Goal: Use online tool/utility: Utilize a website feature to perform a specific function

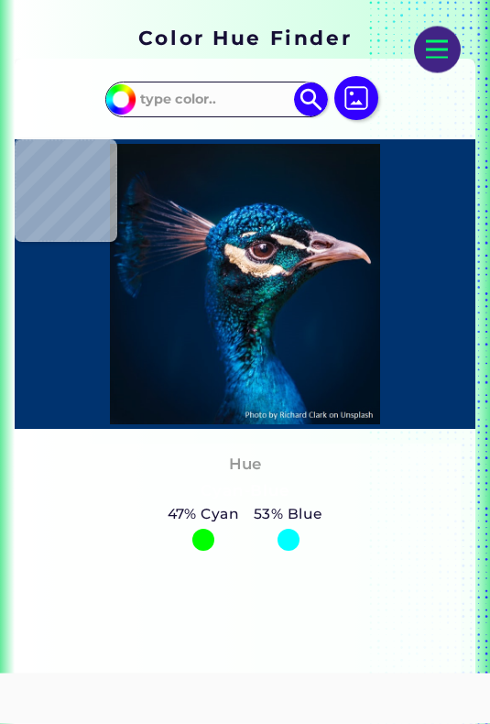
scroll to position [306, 0]
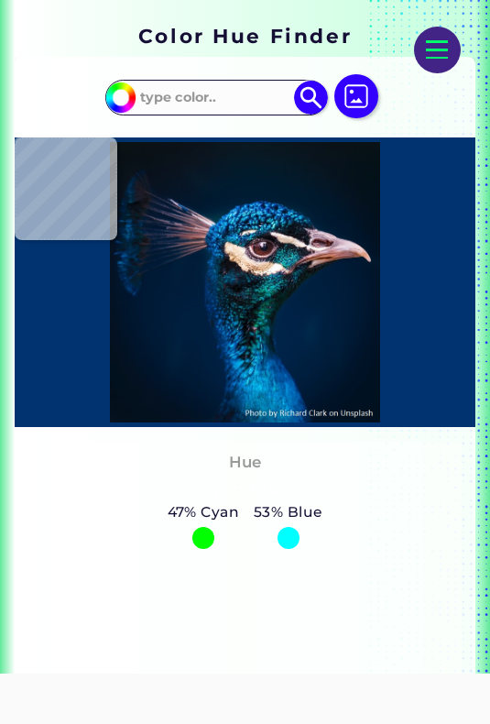
type input "#011c2f"
type input "#011C2F"
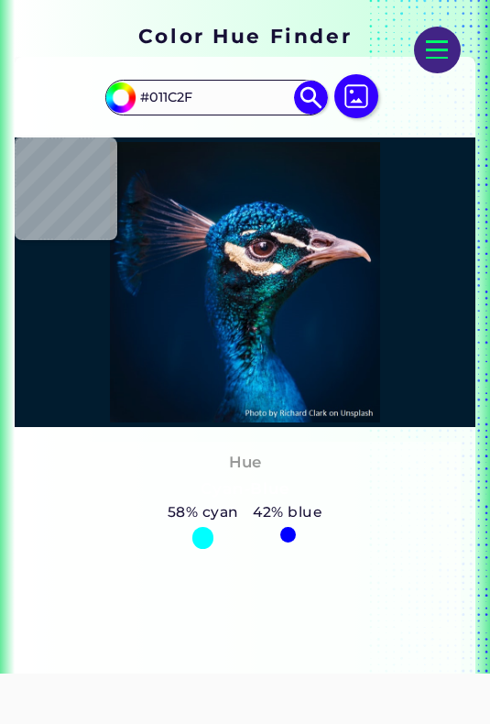
type input "#0a3d6f"
type input "#0A3D6F"
type input "#012d5f"
type input "#012D5F"
type input "#01377a"
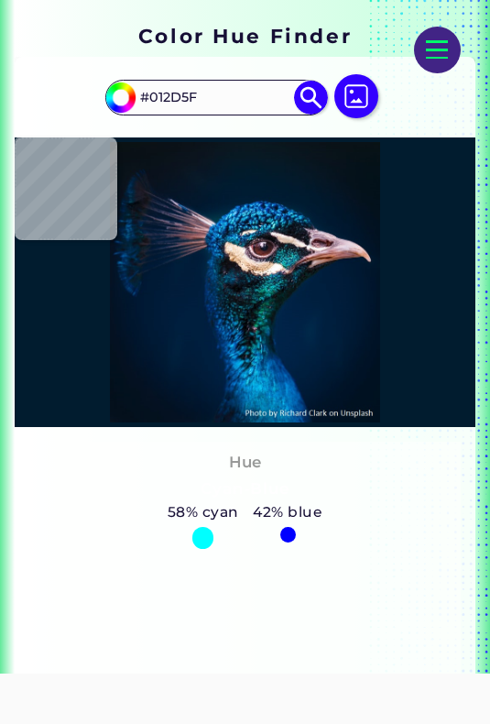
type input "#01377A"
type input "#001f3c"
type input "#001F3C"
type input "#011e3e"
type input "#011E3E"
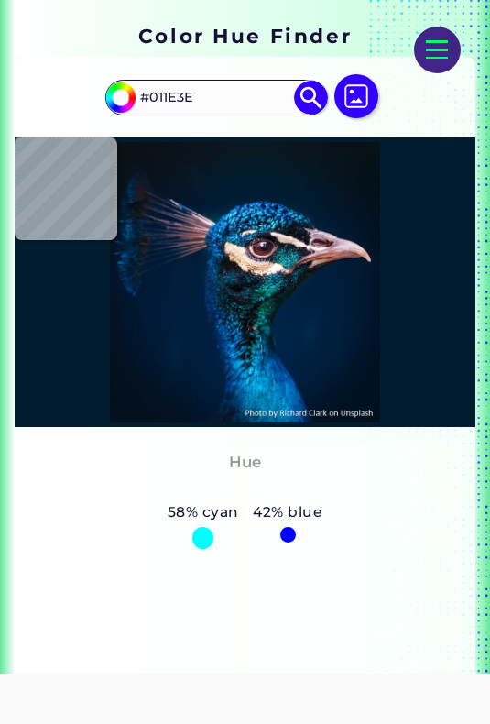
type input "#001f3e"
type input "#001F3E"
type input "#001d3d"
type input "#001D3D"
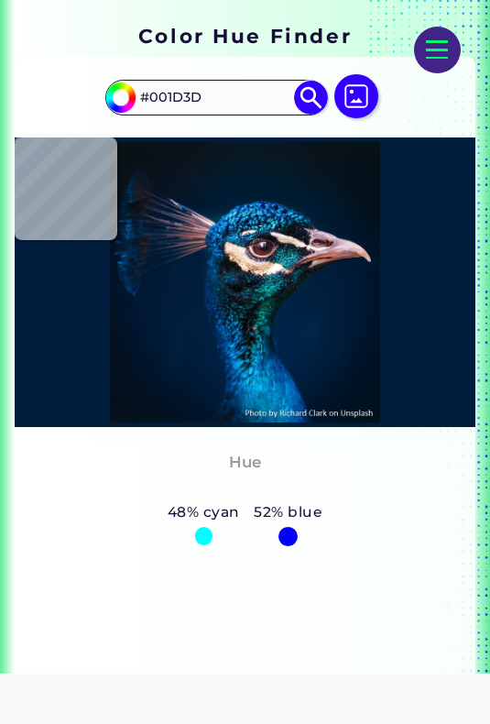
type input "#011e3e"
type input "#011E3E"
type input "#001f3e"
type input "#001F3E"
type input "#001e40"
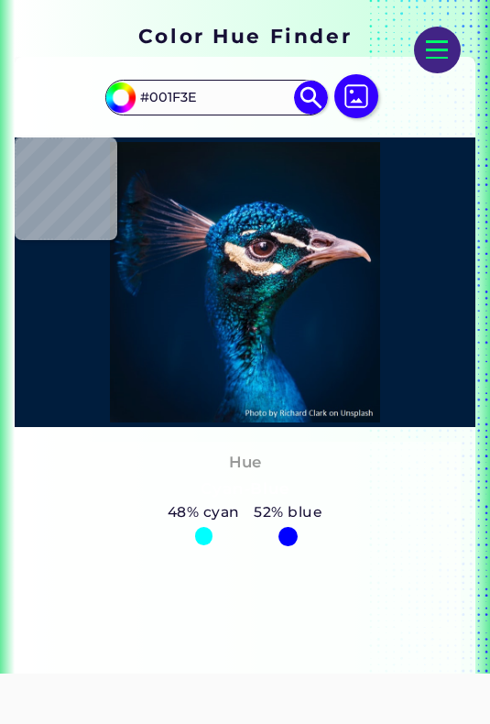
type input "#001E40"
type input "#032145"
type input "#01275f"
type input "#01275F"
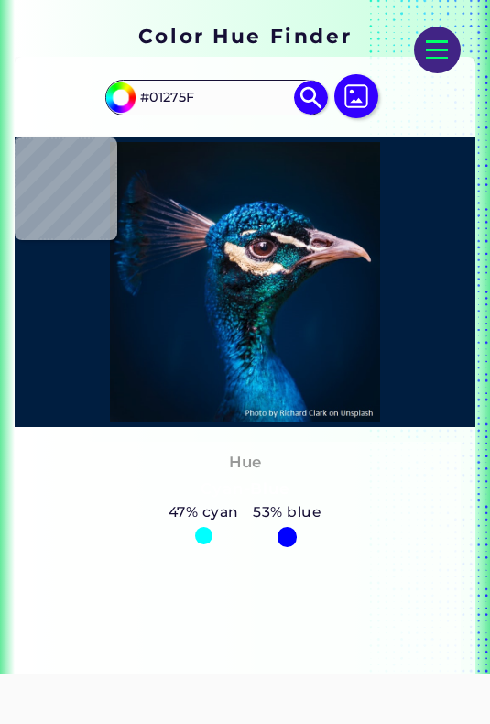
type input "#033b78"
type input "#033B78"
type input "#053a73"
type input "#053A73"
type input "#012e65"
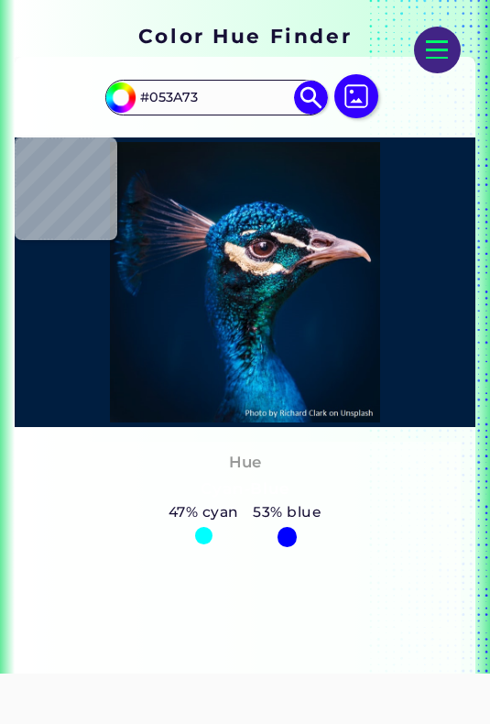
type input "#012E65"
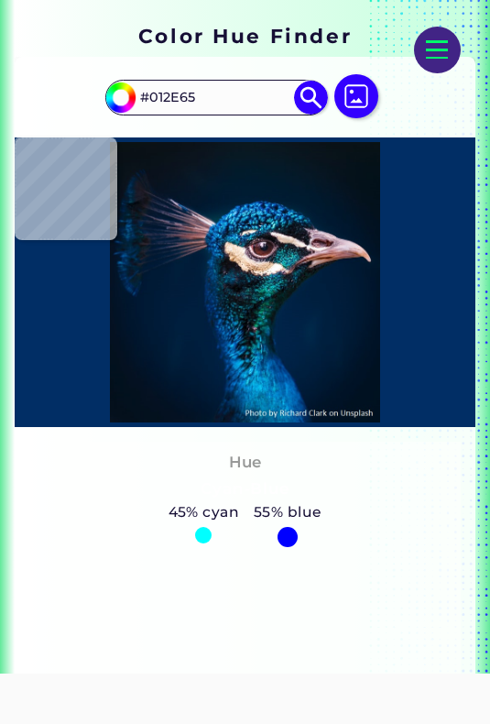
type input "#002d61"
type input "#002D61"
type input "#012d5f"
type input "#012D5F"
type input "#0c4480"
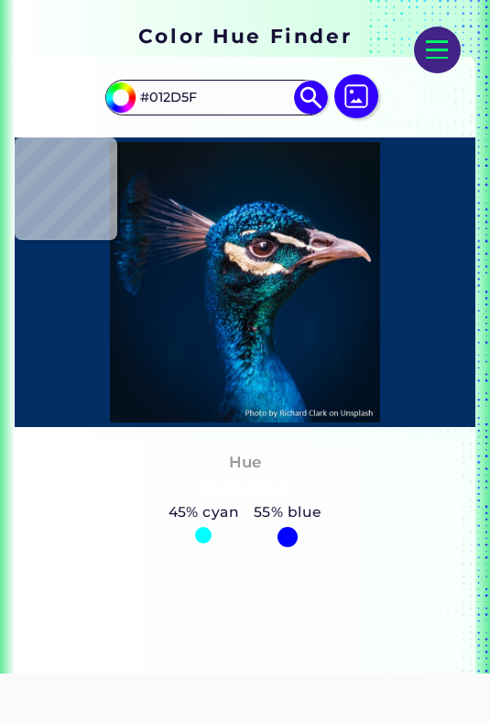
type input "#0C4480"
type input "#0b4582"
type input "#0B4582"
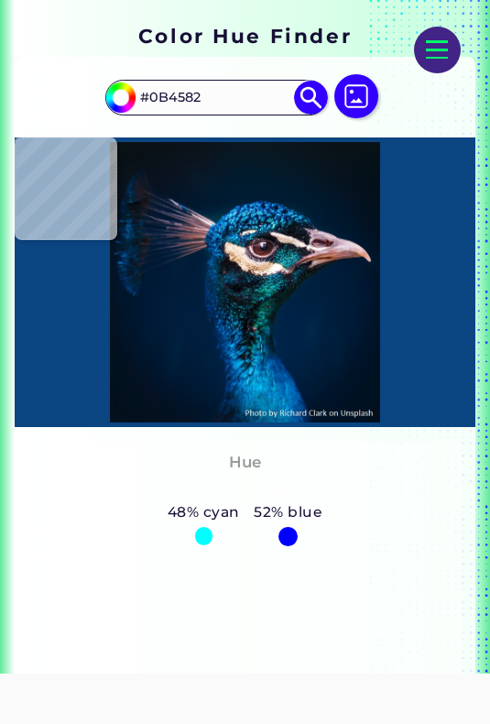
type input "#0c4480"
type input "#0C4480"
type input "#002a5c"
type input "#002A5C"
type input "#053a73"
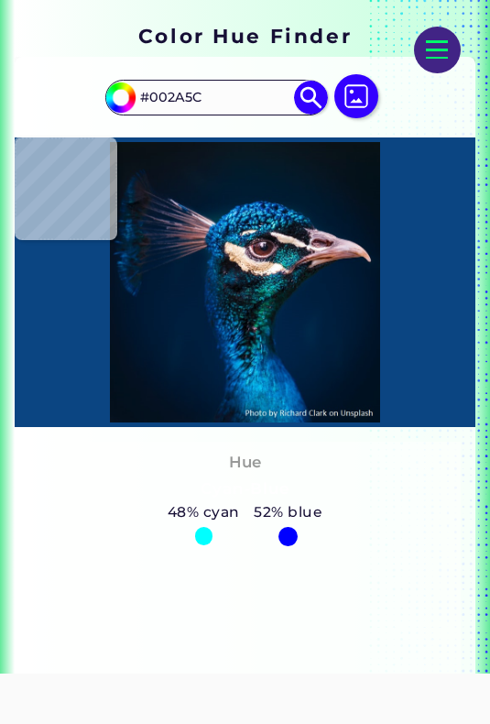
type input "#053A73"
type input "#01275f"
type input "#01275F"
type input "#011f42"
type input "#011F42"
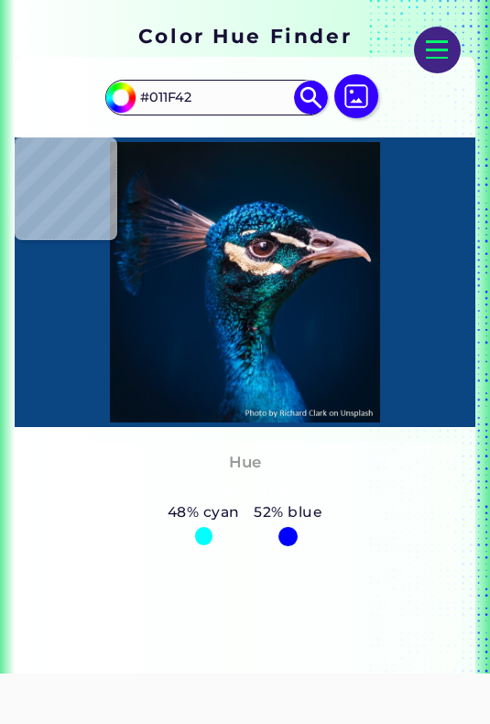
type input "#001e3b"
type input "#001E3B"
type input "#001e40"
type input "#001E40"
type input "#001f3e"
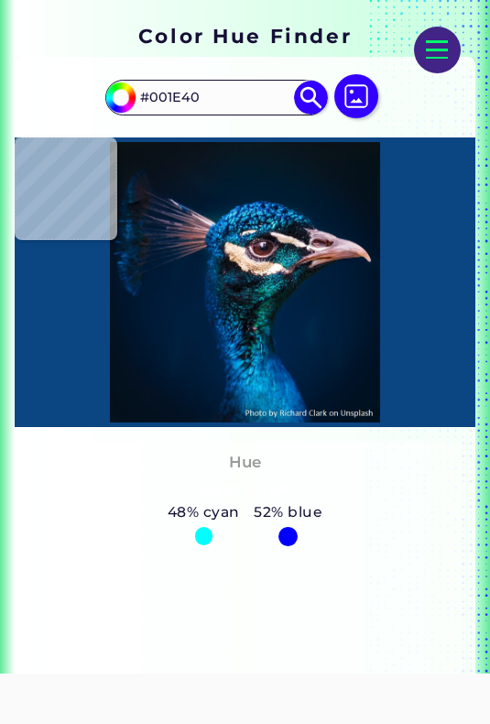
type input "#001F3E"
type input "#001f3c"
type input "#001F3C"
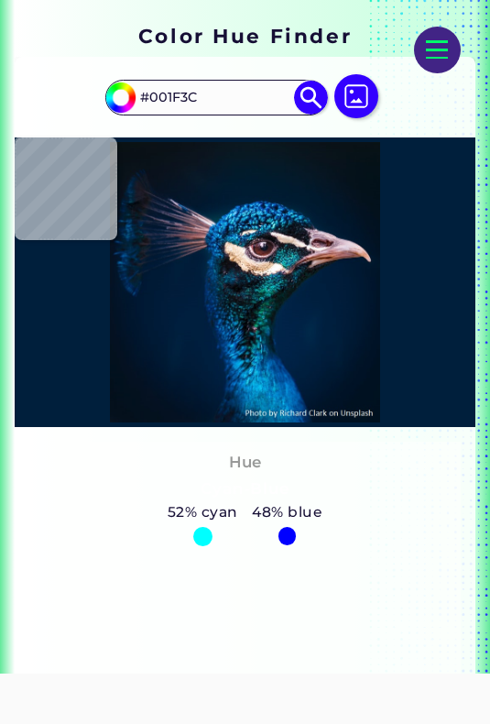
type input "#011e3e"
type input "#011E3E"
type input "#001f3e"
type input "#001F3E"
type input "#011e3e"
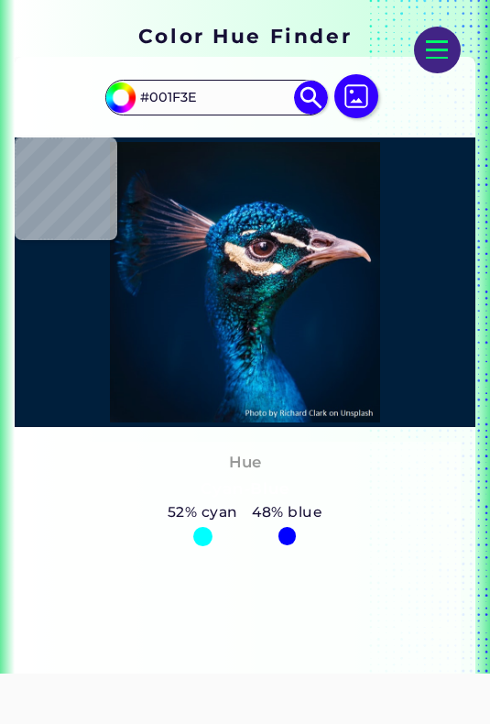
type input "#011E3E"
type input "#001f3e"
type input "#001F3E"
type input "#011e3e"
type input "#011E3E"
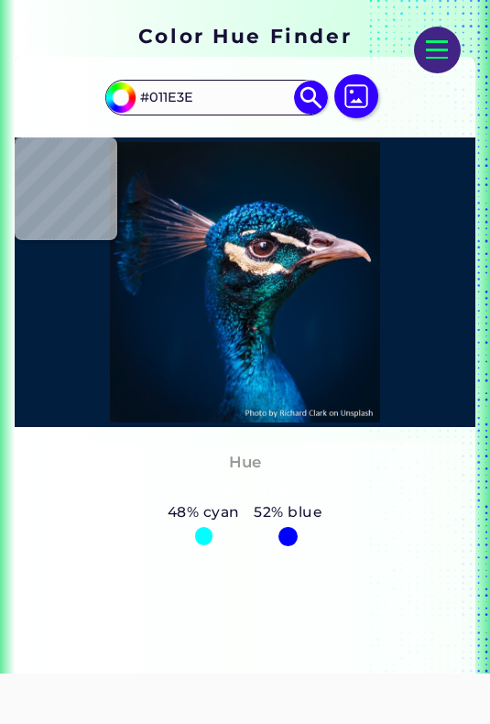
type input "#001d3b"
type input "#001D3B"
type input "#001d3d"
type input "#001D3D"
type input "#001d3b"
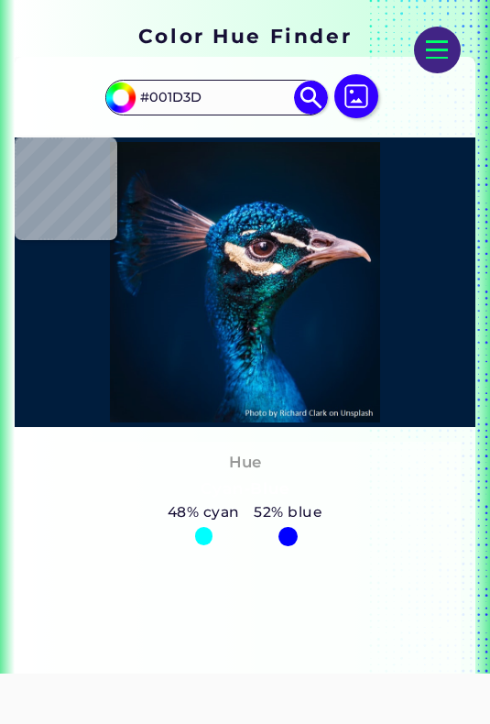
type input "#001D3B"
type input "#001e3e"
type input "#001E3E"
type input "#001f3e"
type input "#001F3E"
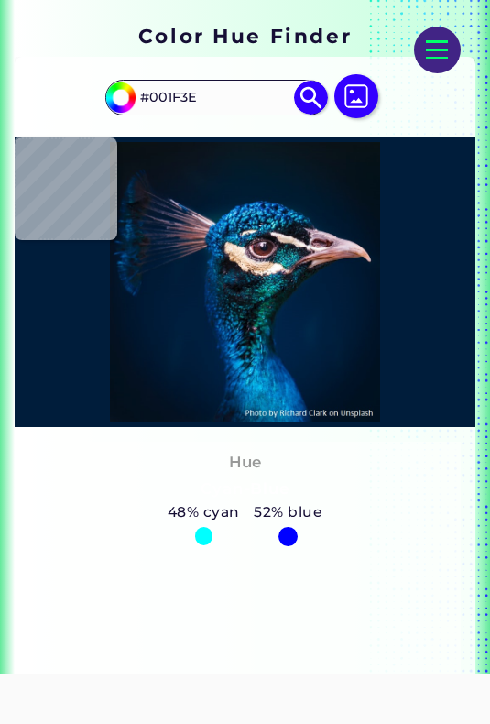
type input "#001e3b"
type input "#001E3B"
type input "#001f3c"
type input "#001F3C"
type input "#011e3c"
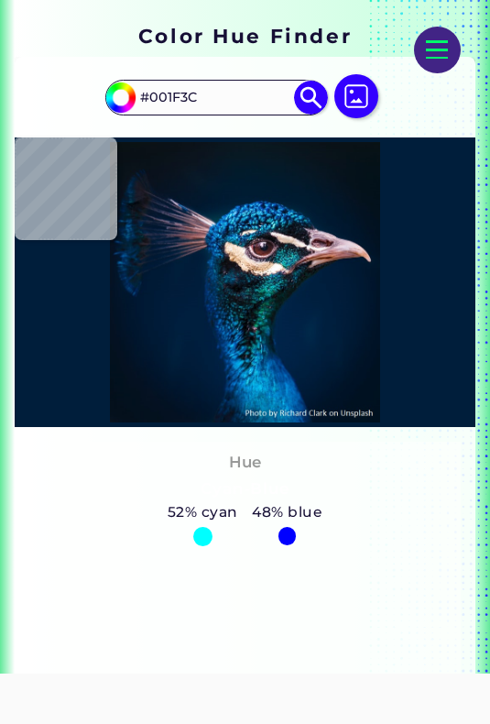
type input "#011E3C"
type input "#001e3a"
type input "#001E3A"
type input "#001d39"
type input "#001D39"
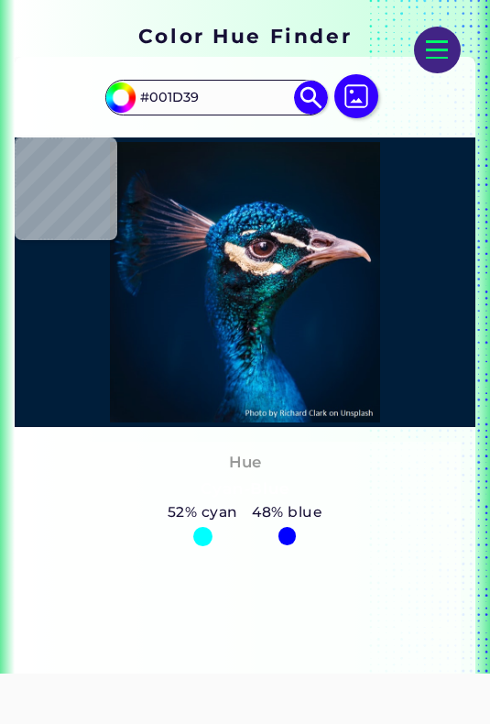
type input "#001b38"
type input "#001B38"
type input "#011a38"
type input "#011A38"
type input "#001937"
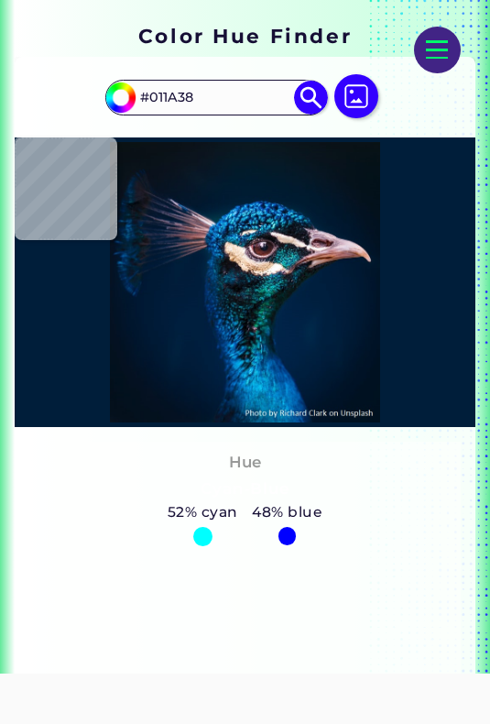
type input "#001937"
type input "#001935"
type input "#001b38"
type input "#001B38"
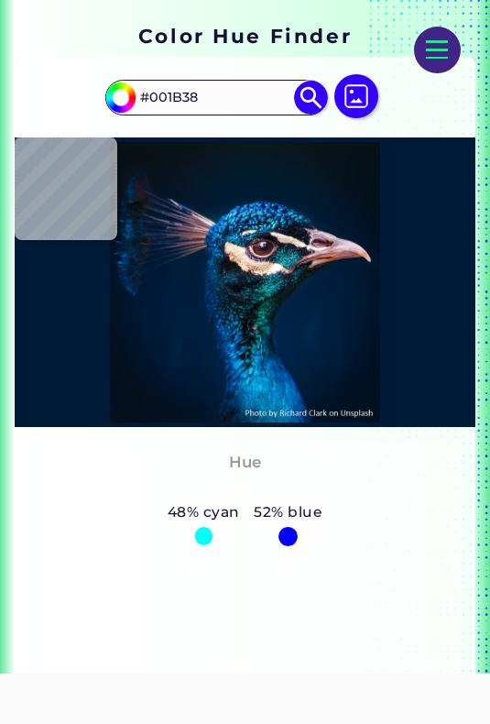
type input "#011c39"
type input "#011C39"
type input "#001b38"
type input "#001B38"
type input "#011c39"
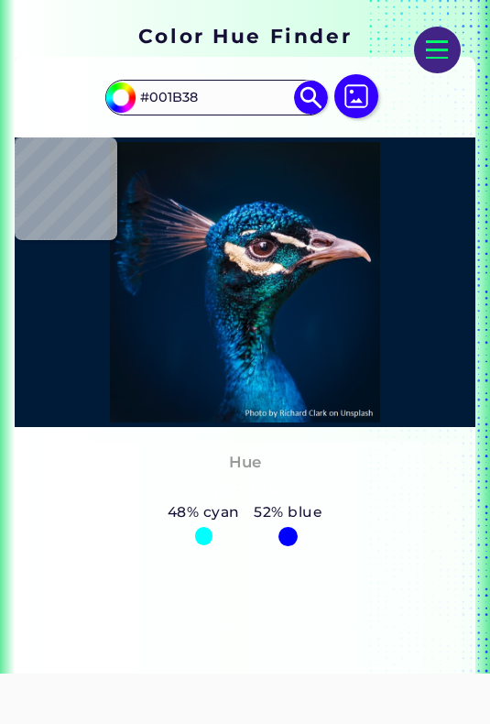
type input "#011C39"
type input "#001b38"
type input "#001B38"
type input "#001b39"
type input "#001B39"
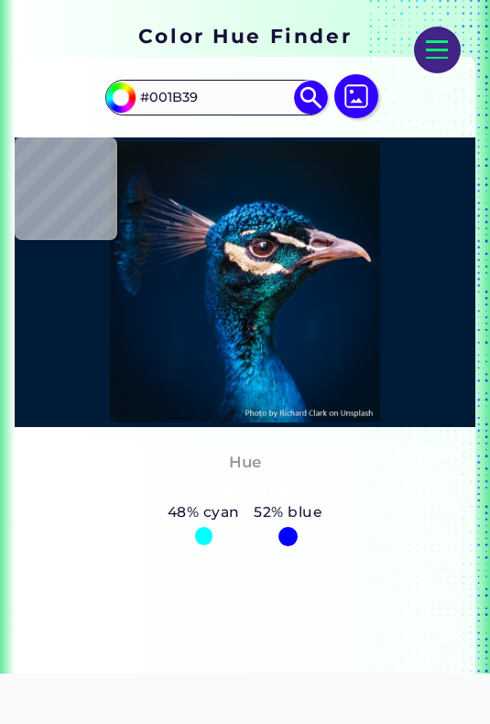
type input "#001b38"
type input "#001B38"
type input "#011c39"
type input "#011C39"
type input "#011c3a"
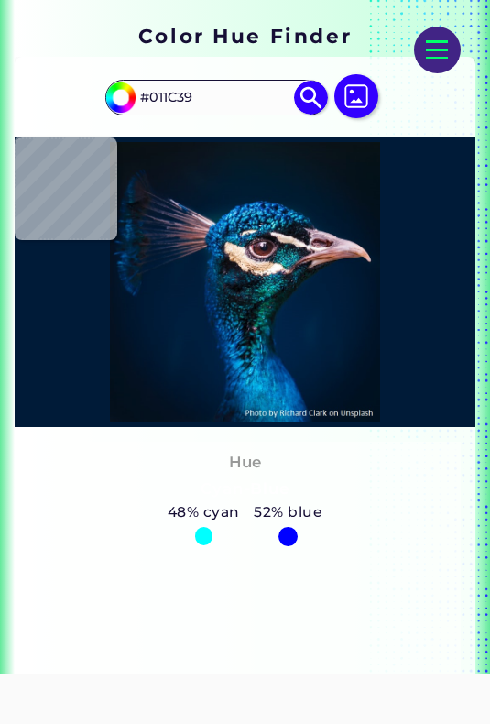
type input "#011C3A"
type input "#001c3a"
type input "#001C3A"
type input "#001d3b"
type input "#001D3B"
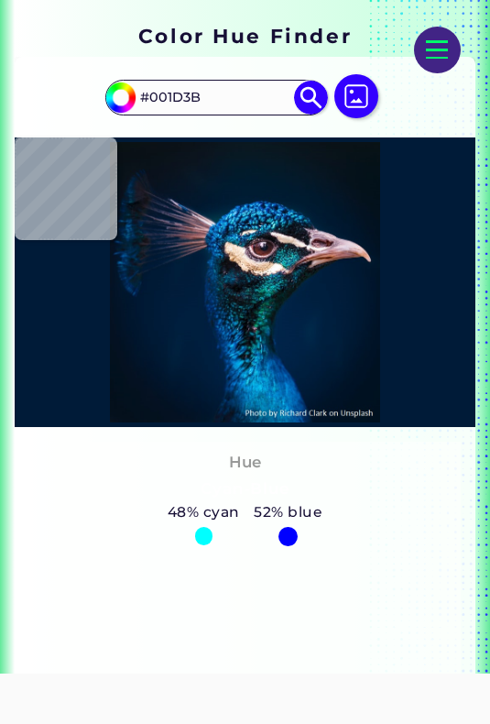
type input "#001e3a"
type input "#001E3A"
type input "#011e3c"
type input "#011E3C"
type input "#001f3c"
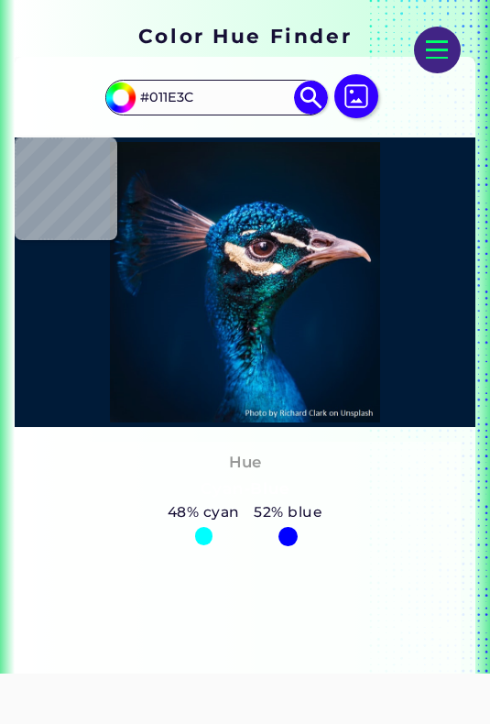
type input "#001F3C"
type input "#00203e"
type input "#00203E"
type input "#01203f"
type input "#01203F"
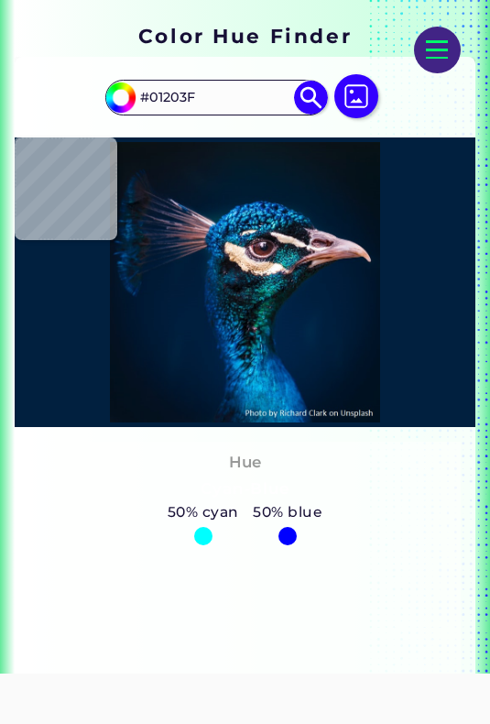
type input "#00203f"
type input "#00203F"
type input "#01203f"
type input "#01203F"
type input "#001f3e"
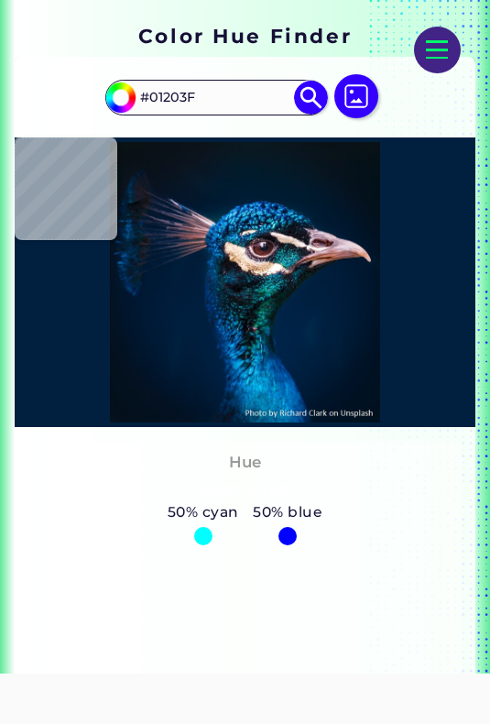
type input "#001F3E"
type input "#001f3d"
type input "#001F3D"
type input "#001f3c"
type input "#001F3C"
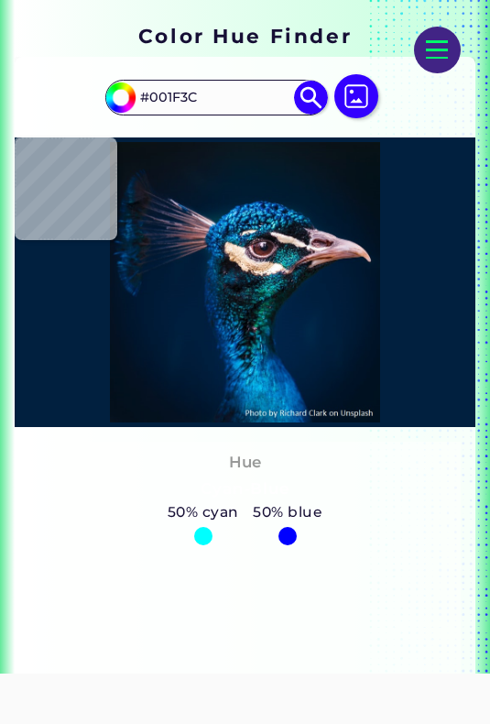
type input "#001f3d"
type input "#001F3D"
type input "#001f3e"
type input "#001F3E"
type input "#001d3b"
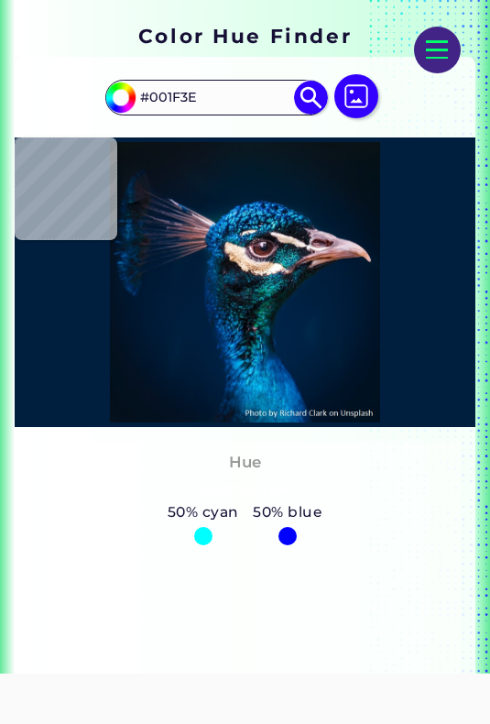
type input "#001D3B"
type input "#001e3a"
type input "#001E3A"
type input "#011e3c"
type input "#011E3C"
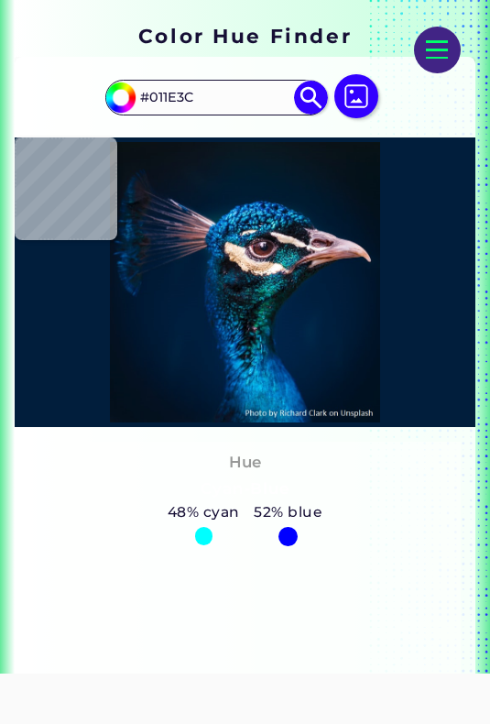
type input "#001f3c"
type input "#001F3C"
type input "#01203e"
type input "#01203E"
type input "#01203f"
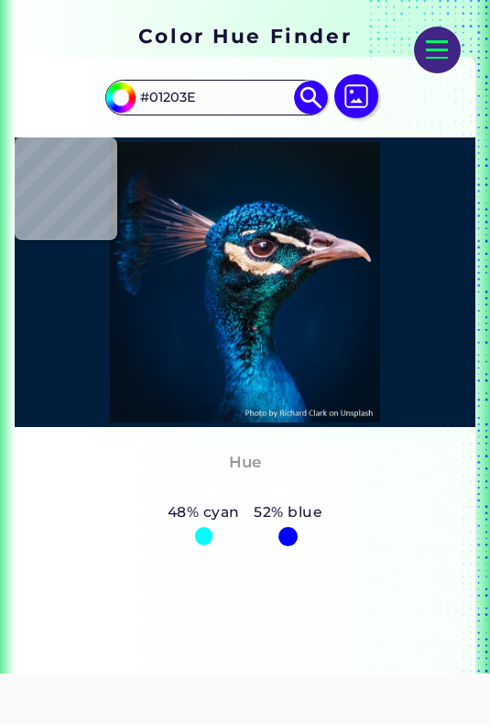
type input "#01203F"
type input "#00213d"
type input "#00213D"
type input "#00203f"
type input "#00203F"
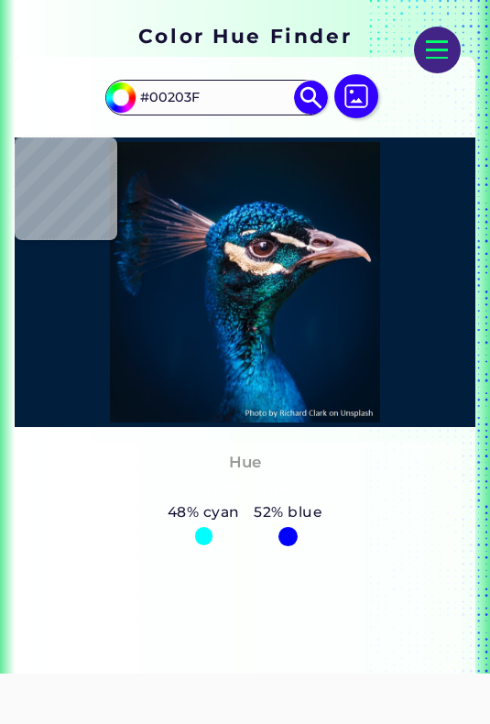
type input "#01203f"
type input "#01203F"
type input "#001f3d"
type input "#001F3D"
type input "#001d3b"
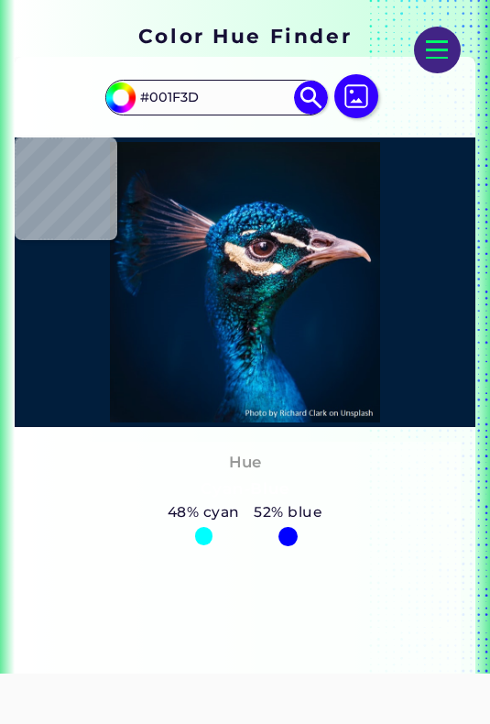
type input "#001D3B"
type input "#011c3a"
type input "#011C3A"
type input "#011c39"
type input "#011C39"
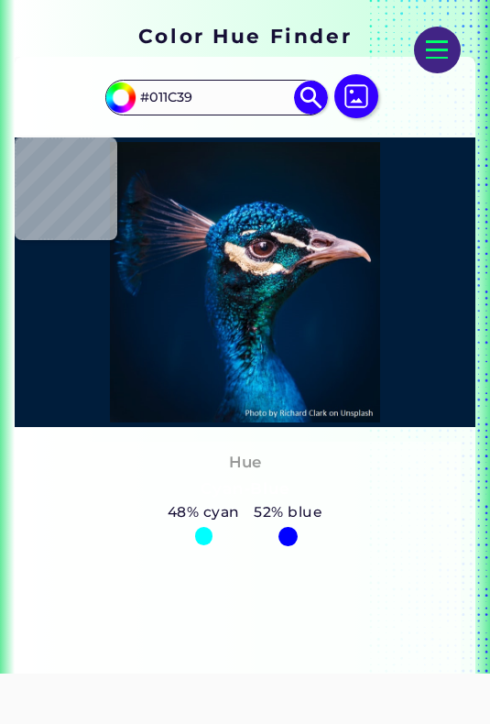
type input "#001b38"
type input "#001B38"
type input "#011c39"
type input "#011C39"
type input "#001b38"
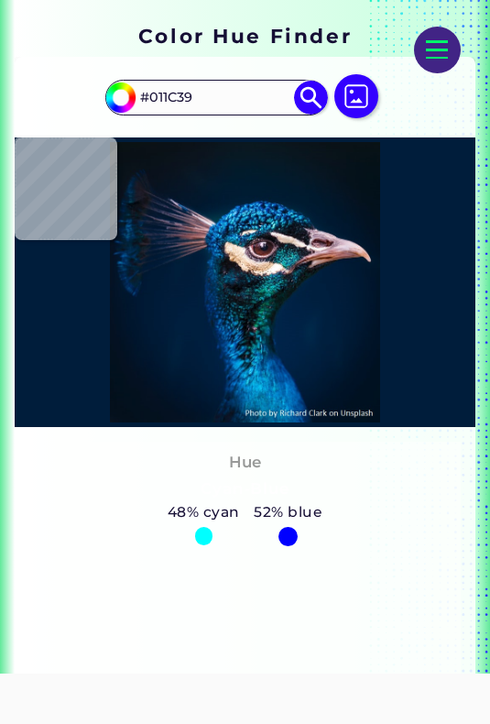
type input "#001B38"
type input "#011c39"
type input "#011C39"
type input "#001e3a"
type input "#001E3A"
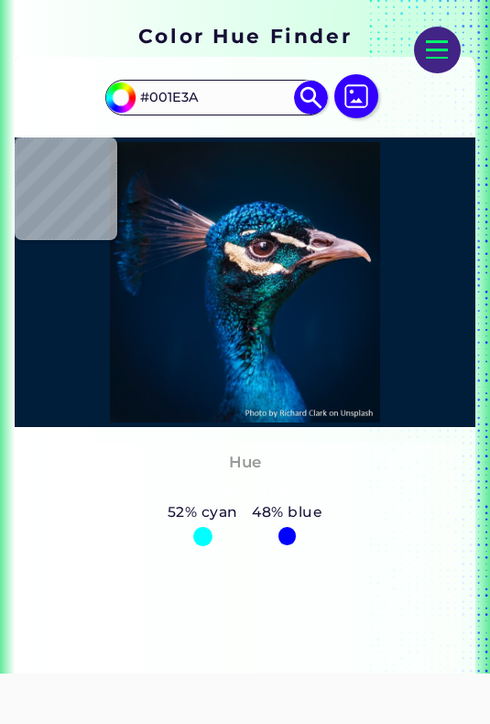
type input "#001f3b"
type input "#001F3B"
type input "#001e3a"
type input "#001E3A"
type input "#001d37"
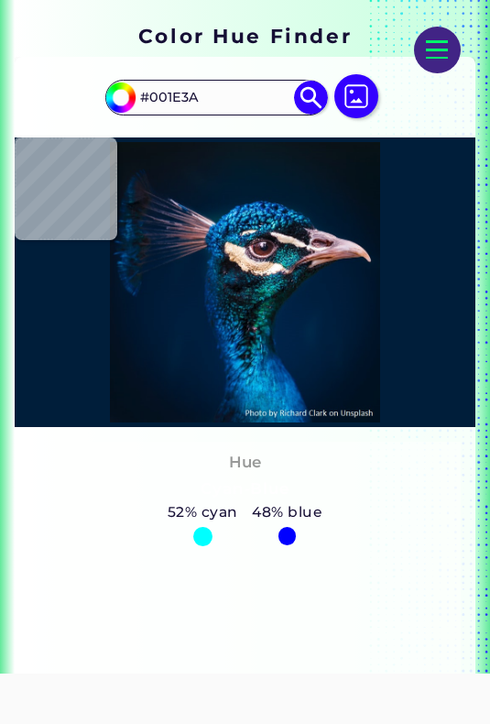
type input "#001D37"
type input "#011c37"
type input "#011C37"
type input "#001b36"
type input "#001B36"
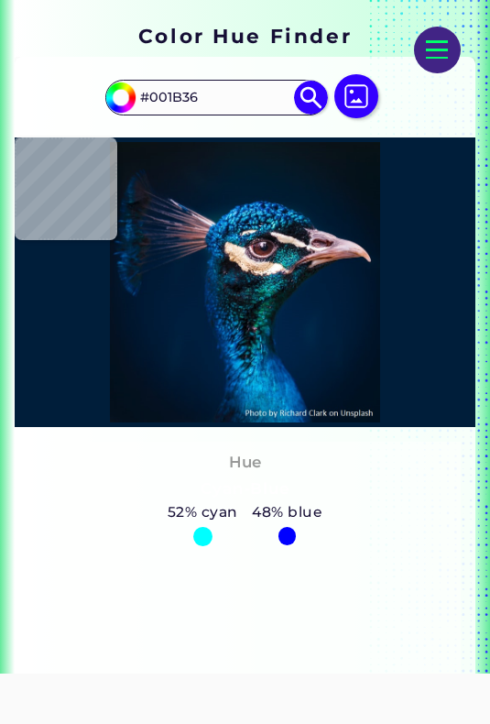
type input "#001c34"
type input "#001C34"
type input "#001a33"
type input "#001A33"
type input "#001932"
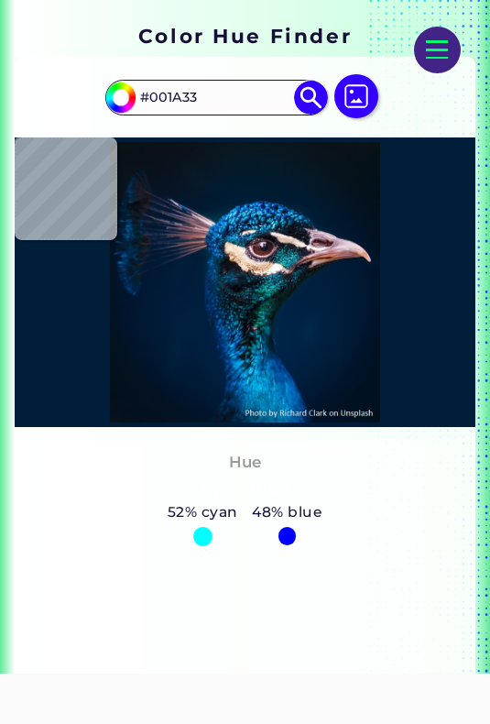
type input "#001932"
type input "#001935"
type input "#001932"
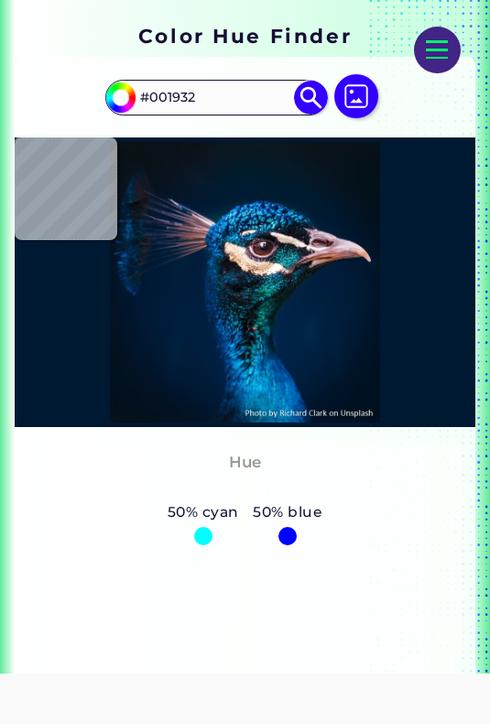
type input "#001a33"
type input "#001A33"
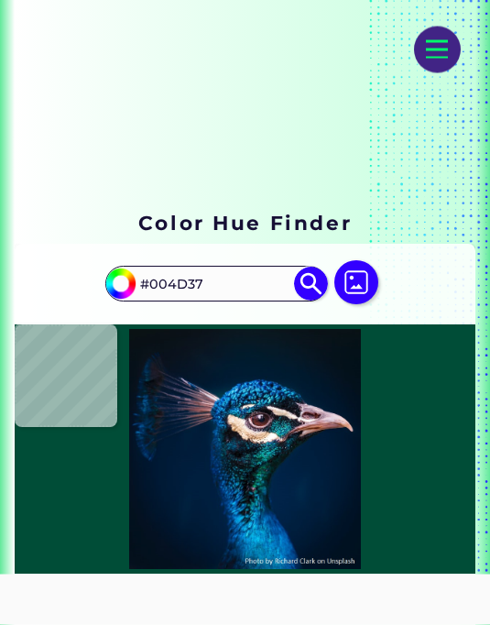
scroll to position [98, 0]
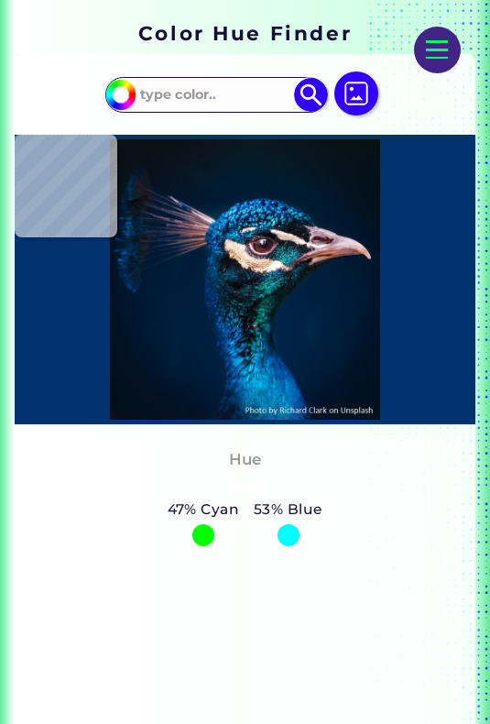
scroll to position [313, 0]
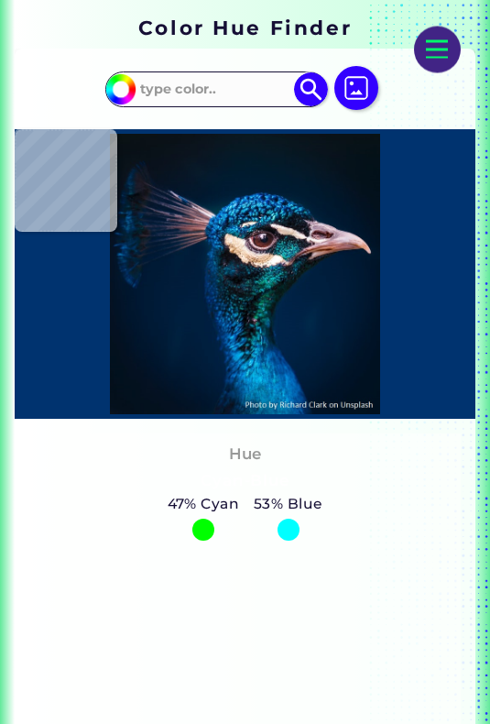
click at [368, 94] on img at bounding box center [356, 89] width 44 height 44
click at [0, 0] on input "file" at bounding box center [0, 0] width 0 height 0
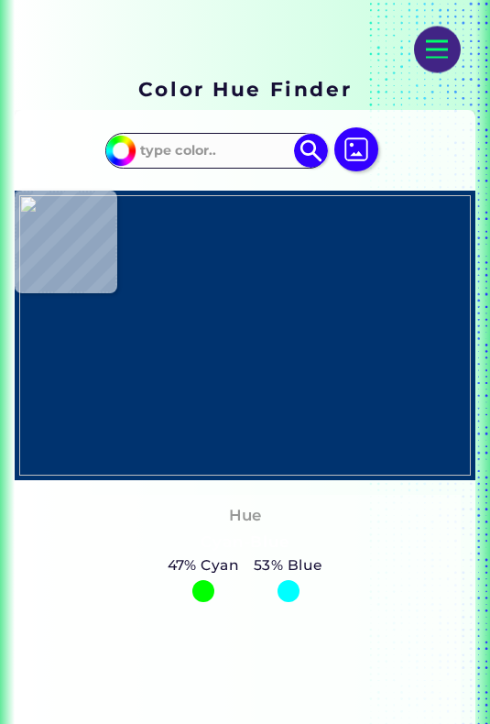
scroll to position [254, 0]
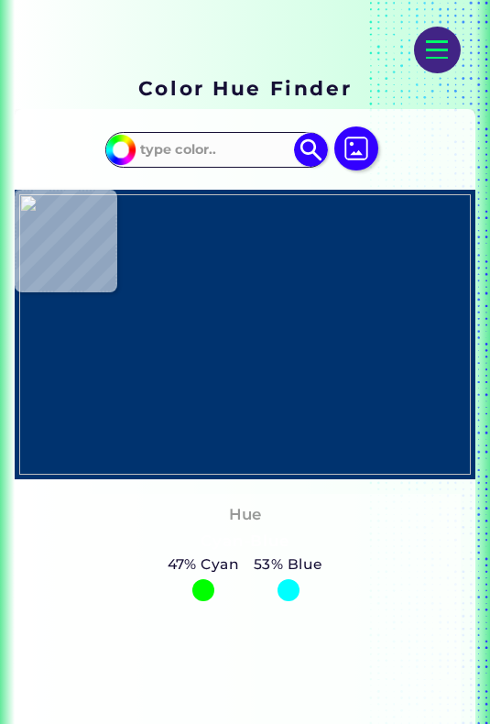
type input "#000000"
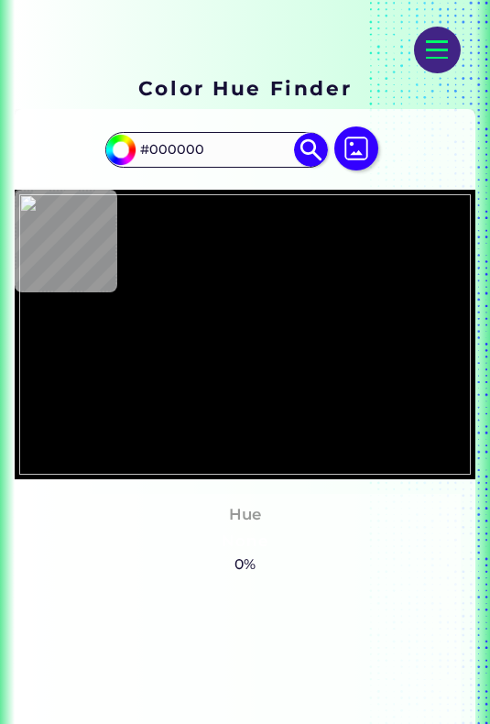
type input "#ffc633"
type input "#FFC633"
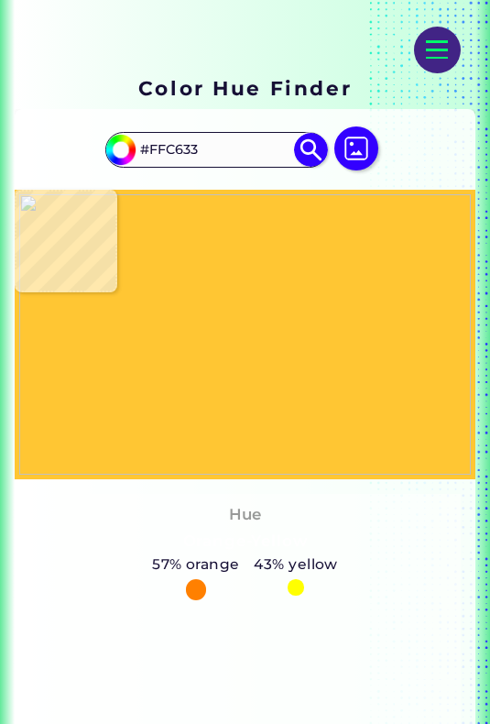
type input "#d5b12d"
type input "#D5B12D"
type input "#010100"
type input "#080702"
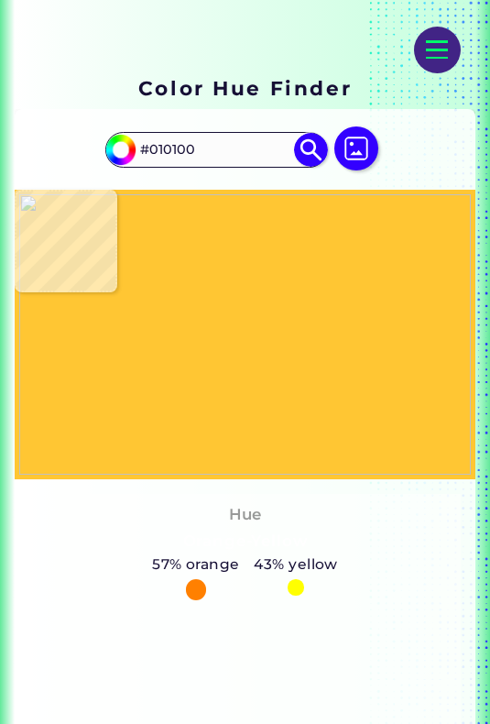
type input "#080702"
type input "#fbc332"
type input "#FBC332"
type input "#eeba30"
type input "#EEBA30"
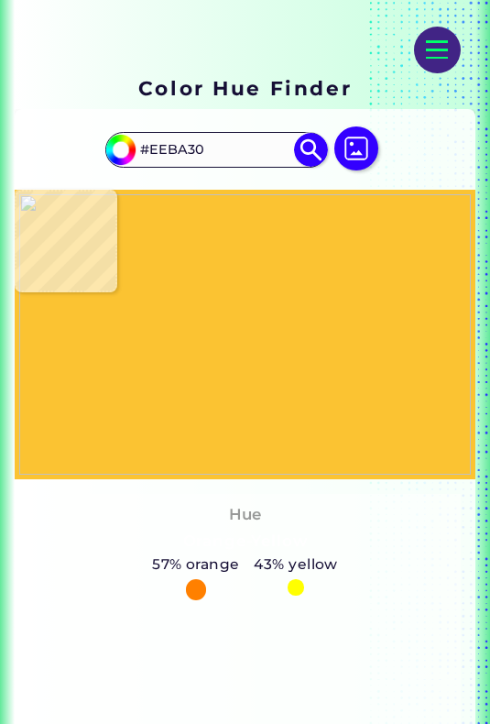
type input "#060501"
type input "#010100"
type input "#000000"
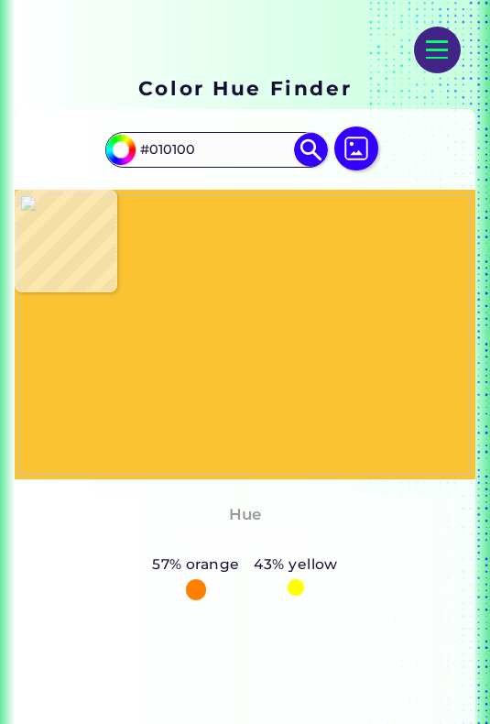
type input "#000000"
type input "#d5b12d"
type input "#D5B12D"
type input "#ffc633"
type input "#FFC633"
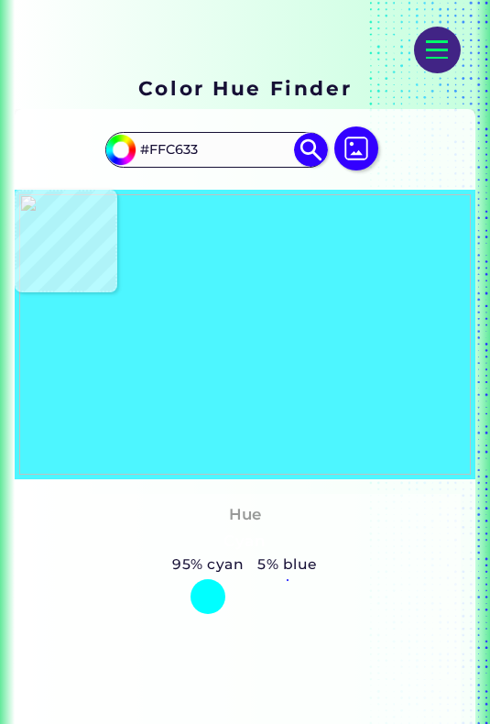
type input "#4df6ff"
type input "#4DF6FF"
type input "#4df7fe"
type input "#4DF7FE"
type input "#000000"
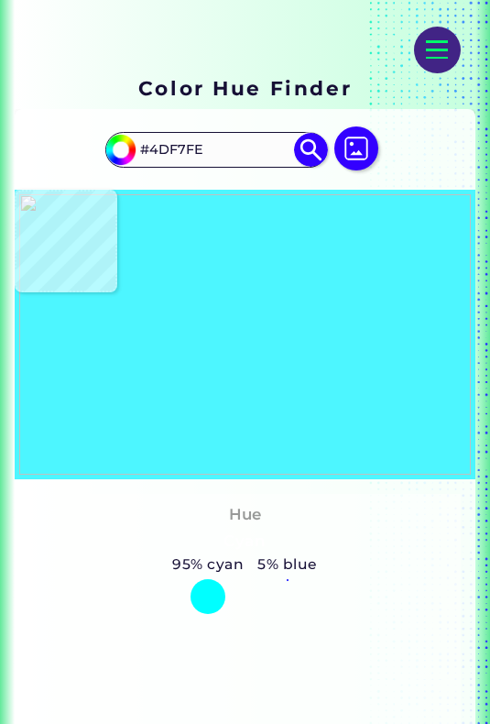
type input "#000000"
type input "#010101"
type input "#1d1e1e"
type input "#1D1E1E"
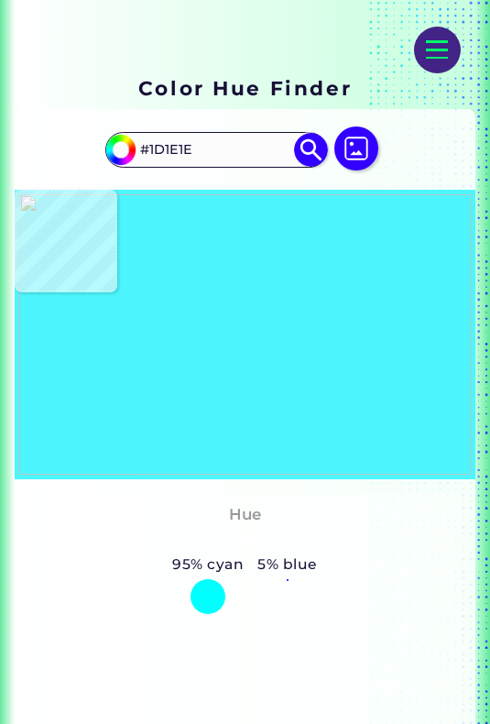
type input "#000000"
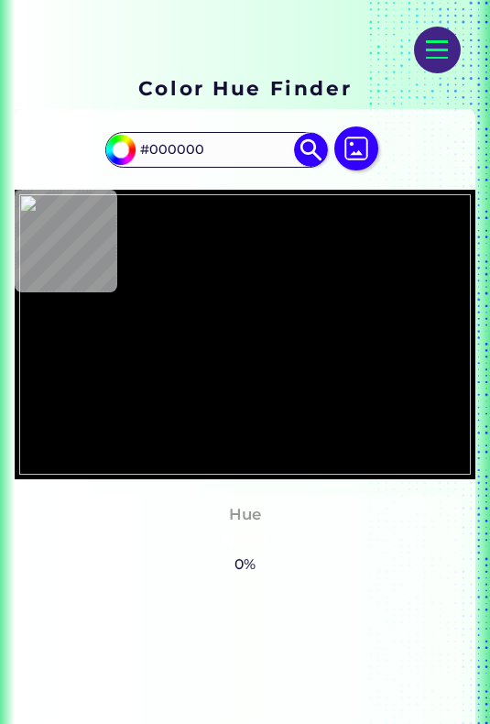
type input "#3f3a2c"
type input "#3F3A2C"
type input "#644d14"
type input "#644D14"
type input "#ffc633"
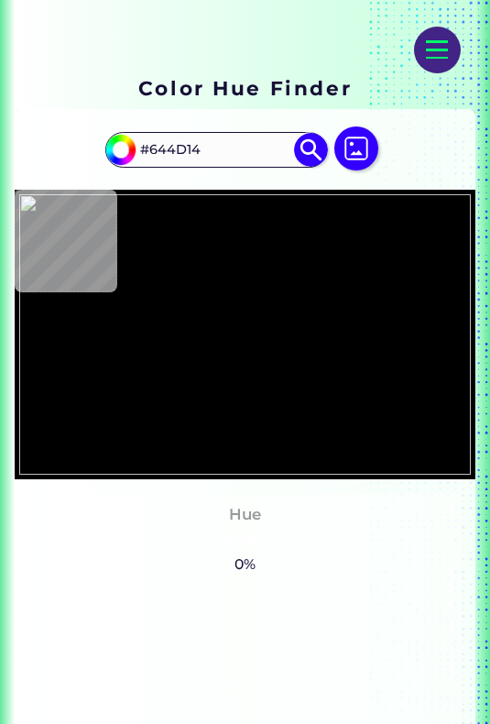
type input "#FFC633"
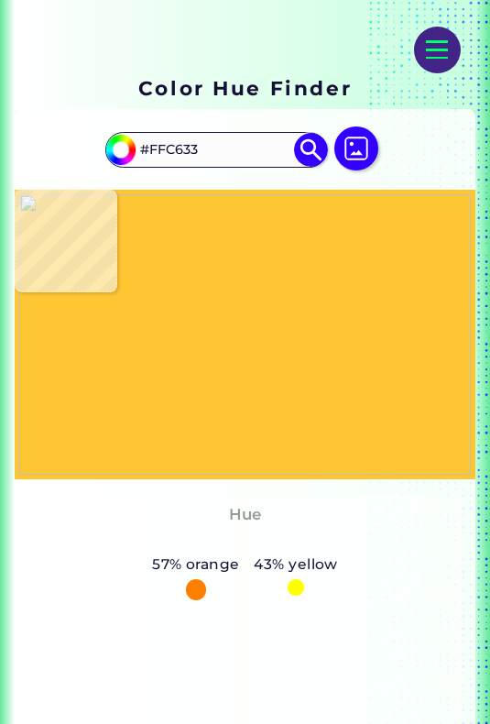
type input "#020100"
type input "#000000"
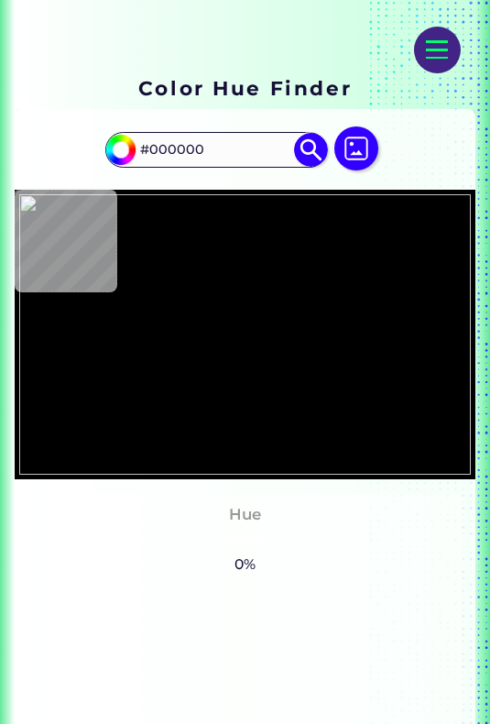
type input "#010101"
type input "#5a5d5d"
type input "#5A5D5D"
type input "#bbbfc0"
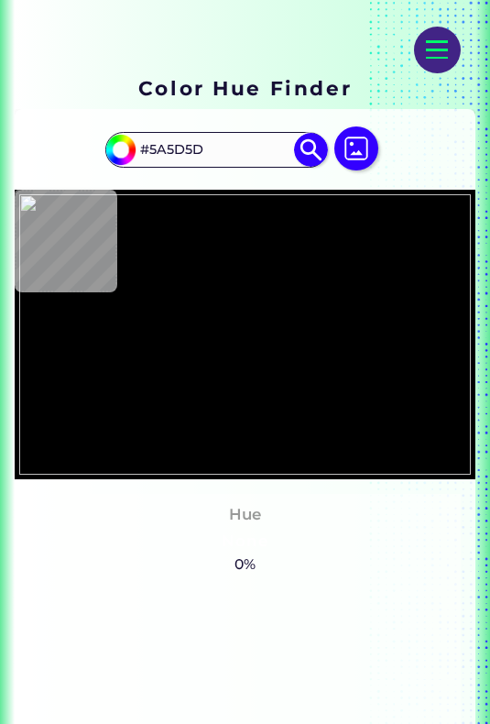
type input "#BBBFC0"
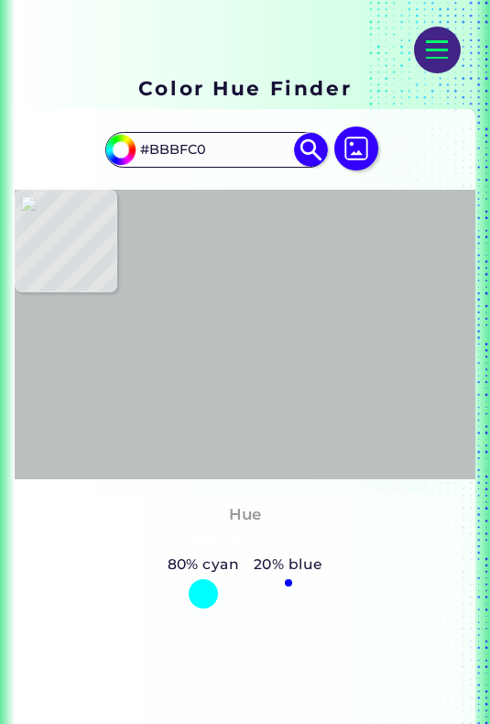
type input "#b9bdbe"
type input "#B9BDBE"
type input "#bbbfc0"
type input "#BBBFC0"
type input "#0b0c0c"
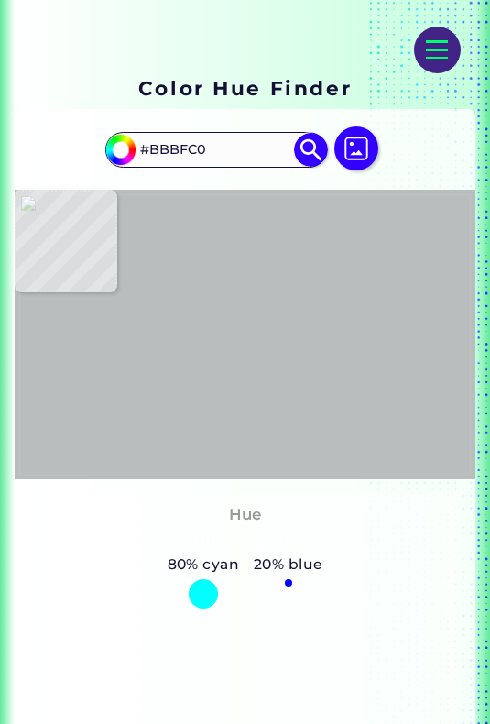
type input "#0B0C0C"
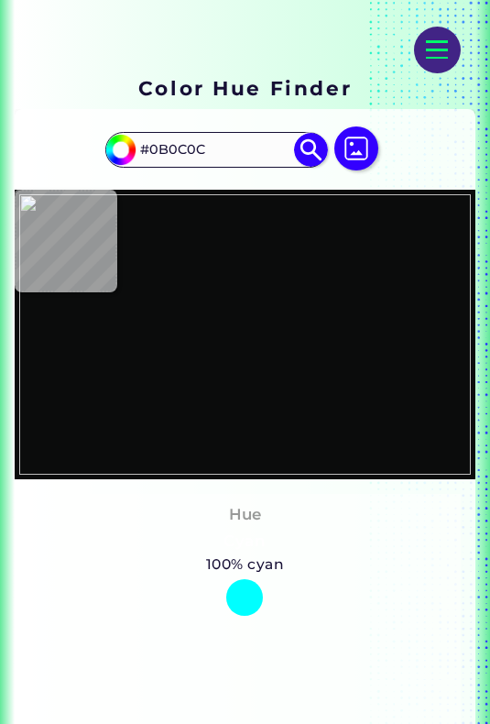
type input "#000000"
type input "#0b0c0c"
type input "#0B0C0C"
type input "#bbbfc0"
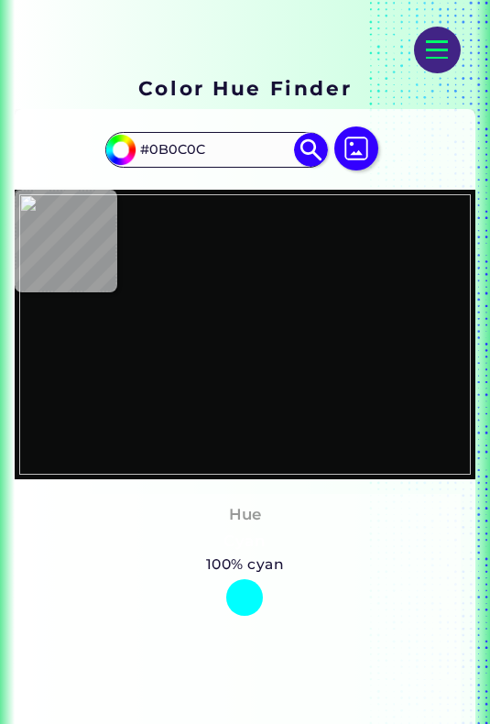
type input "#BBBFC0"
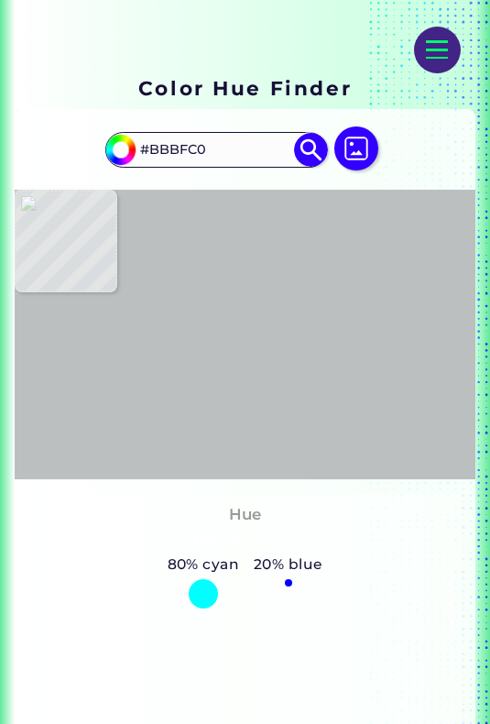
type input "#b9bdbe"
type input "#B9BDBE"
type input "#bbbfc0"
type input "#BBBFC0"
type input "#5a5d5d"
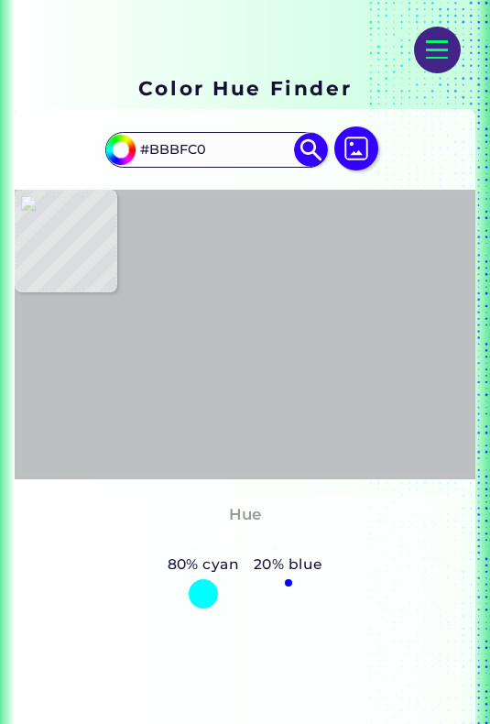
type input "#5A5D5D"
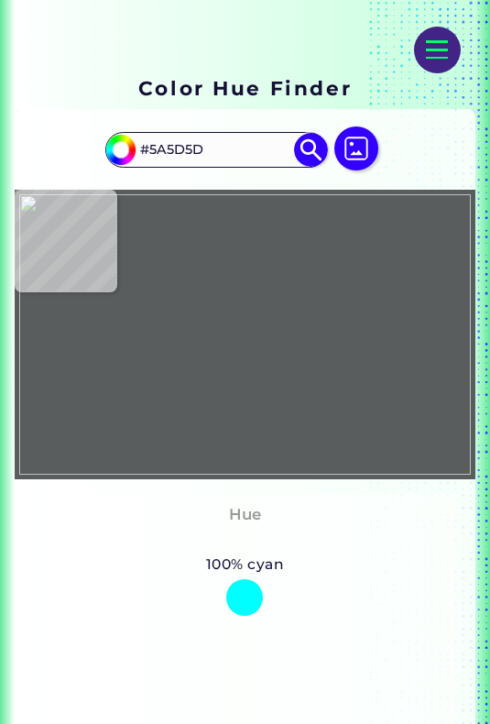
type input "#010101"
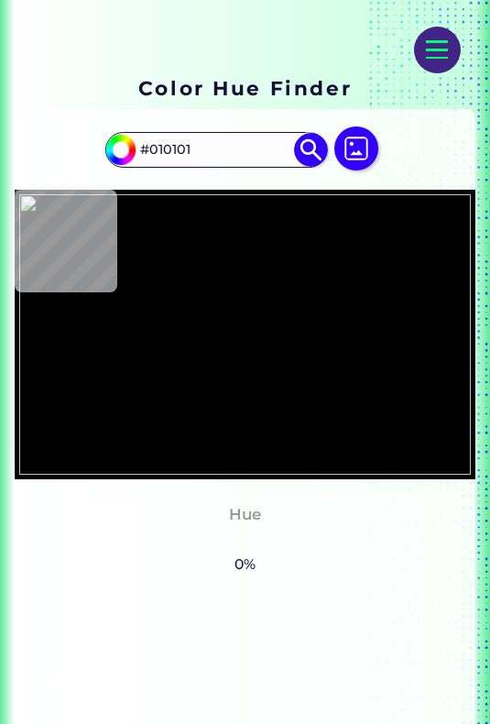
type input "#5a5d5d"
type input "#5A5D5D"
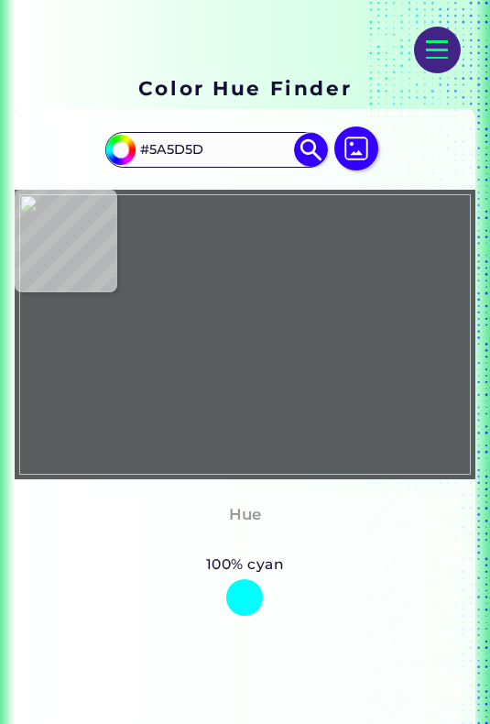
type input "#babebf"
type input "#BABEBF"
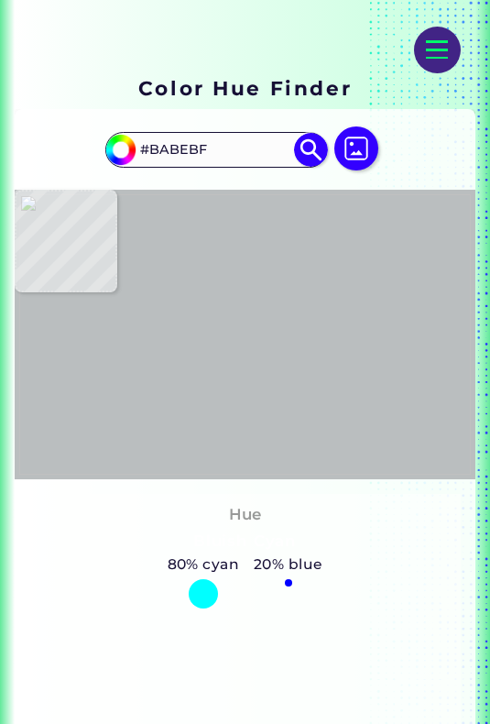
type input "#bdc1c2"
type input "#BDC1C2"
type input "#2b2c2d"
type input "#2B2C2D"
type input "#010101"
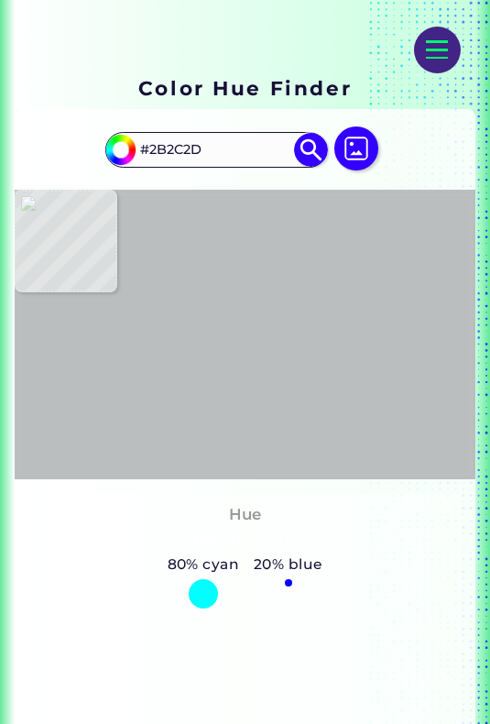
type input "#010101"
type input "#fdc432"
type input "#FDC432"
type input "#ffc633"
type input "#FFC633"
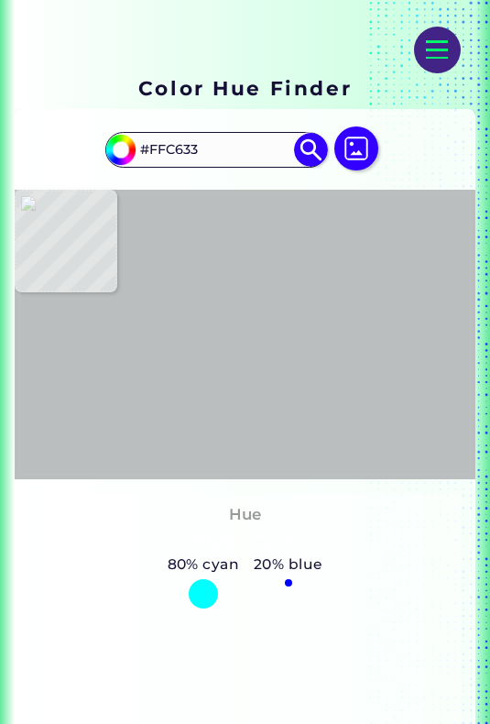
type input "#fec632"
type input "#FEC632"
type input "#584411"
type input "#010100"
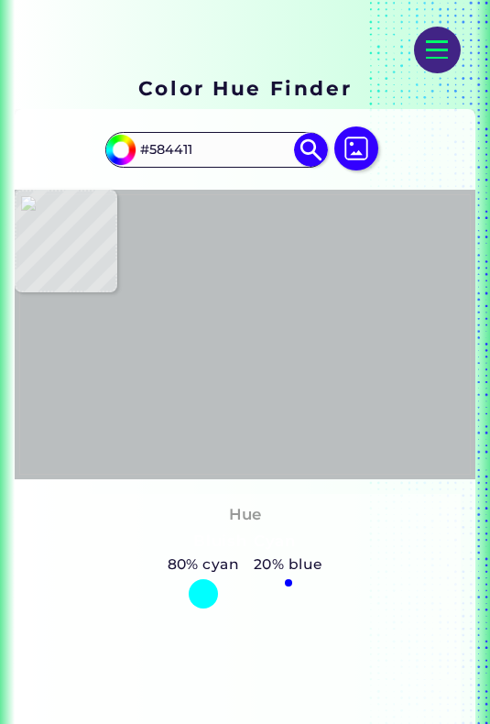
type input "#010100"
type input "#000000"
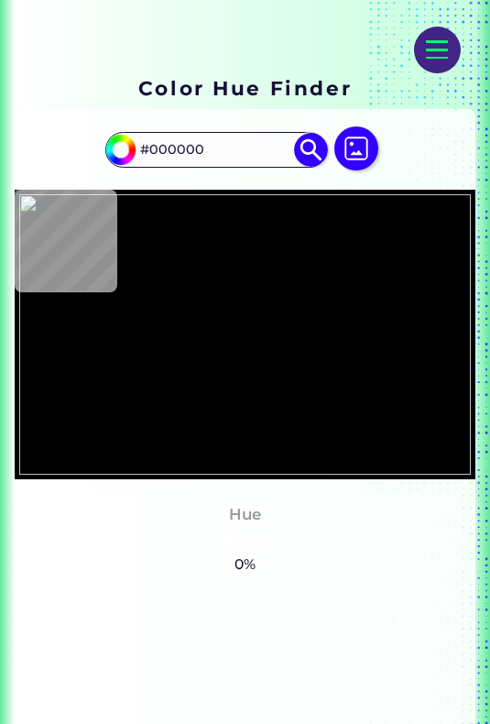
type input "#103234"
type input "#4df7fe"
type input "#4DF7FE"
type input "#4cf4fd"
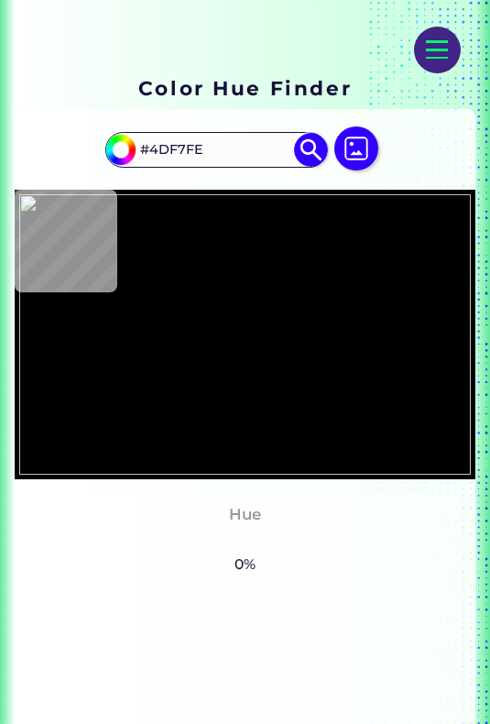
type input "#4CF4FD"
type input "#4cf3fc"
type input "#4CF3FC"
type input "#4df6ff"
type input "#4DF6FF"
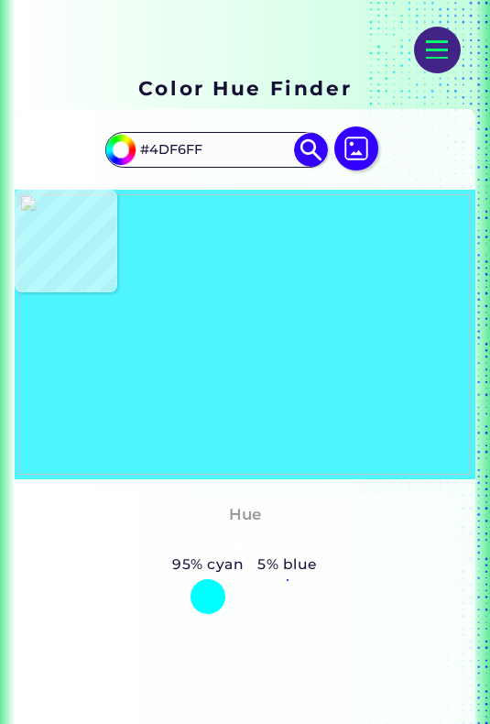
type input "#000000"
type input "#8e6e1c"
type input "#8E6E1C"
type input "#040300"
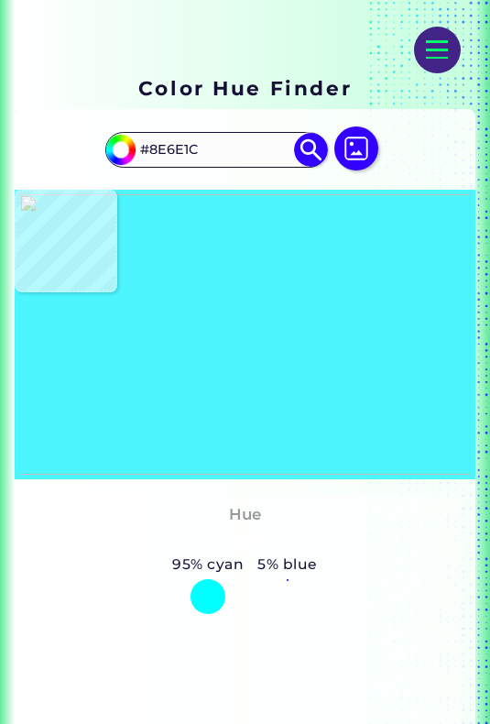
type input "#040300"
type input "#000000"
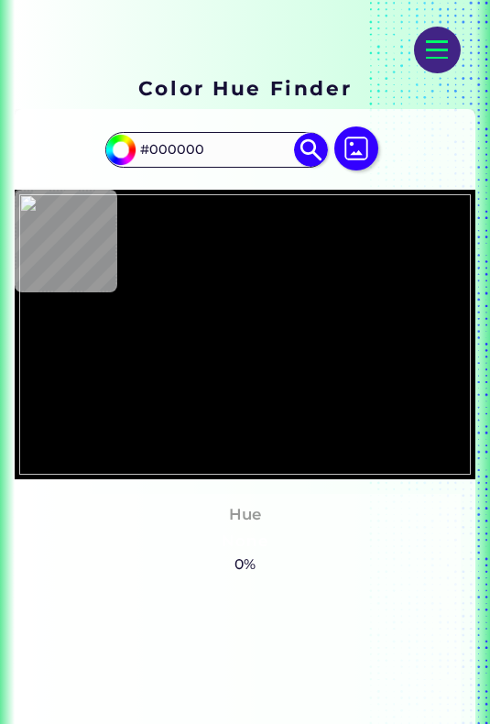
type input "#4bf1f8"
type input "#4BF1F8"
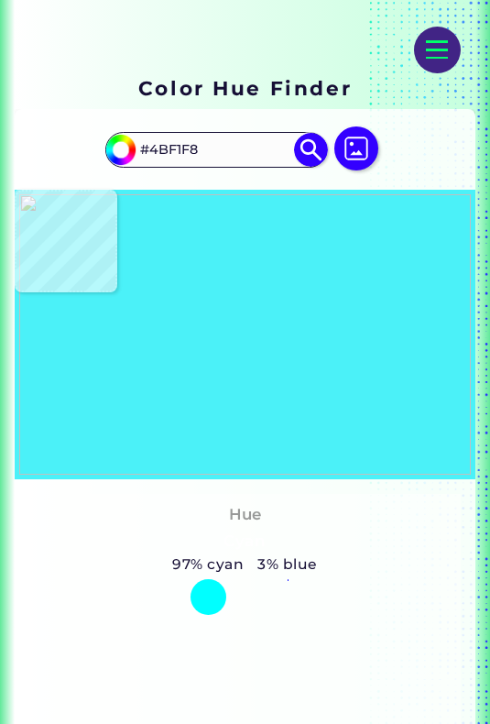
type input "#4ef9fe"
type input "#4EF9FE"
type input "#4cf5fe"
type input "#4CF5FE"
type input "#4df6ff"
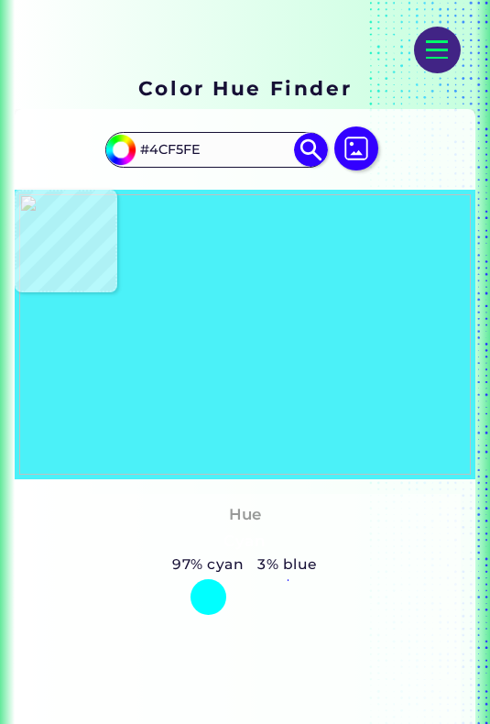
type input "#4DF6FF"
type input "#4cf4fd"
type input "#4CF4FD"
type input "#42d4db"
type input "#42D4DB"
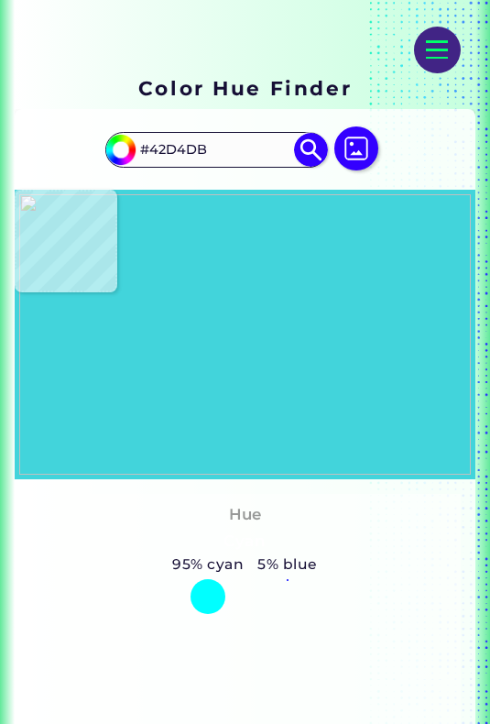
type input "#000000"
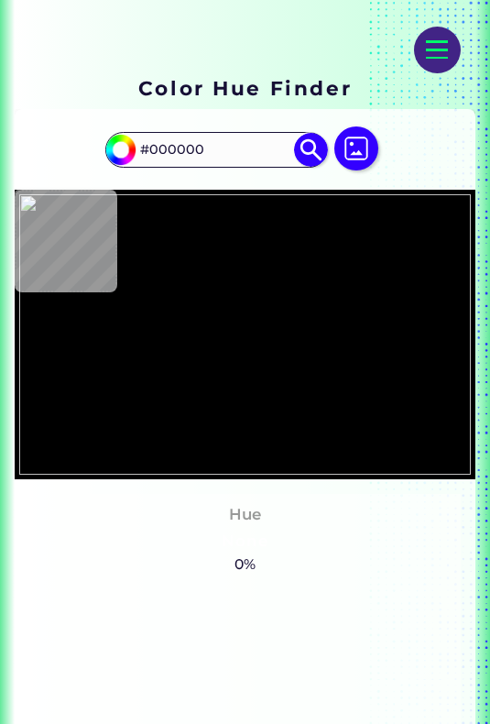
type input "#42d4db"
type input "#42D4DB"
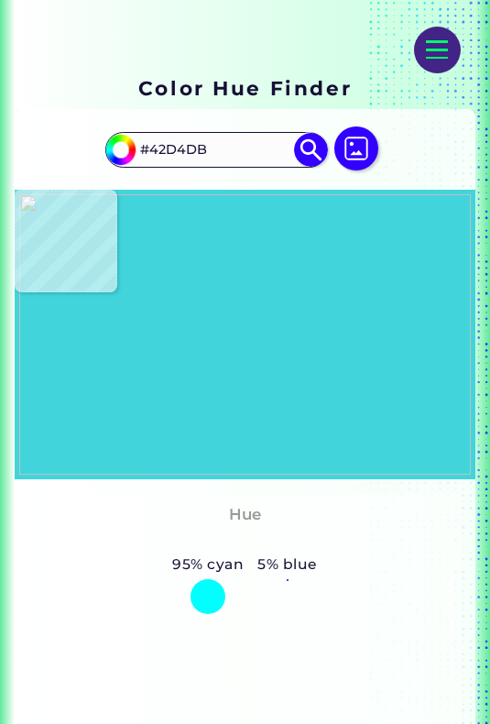
type input "#000000"
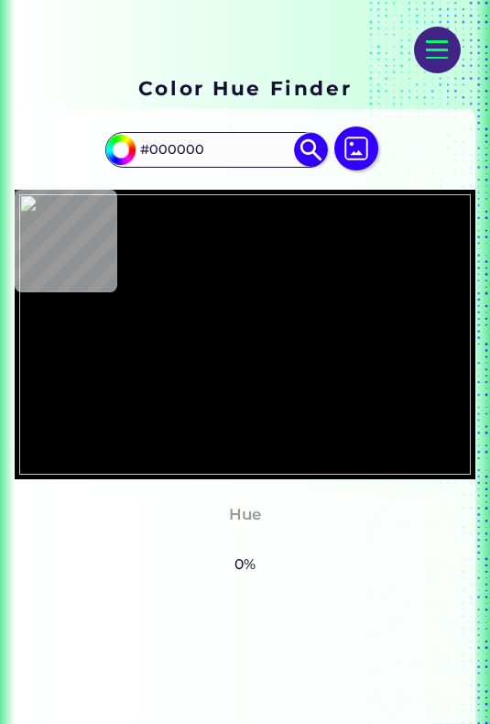
type input "#000202"
type input "#000101"
type input "#000000"
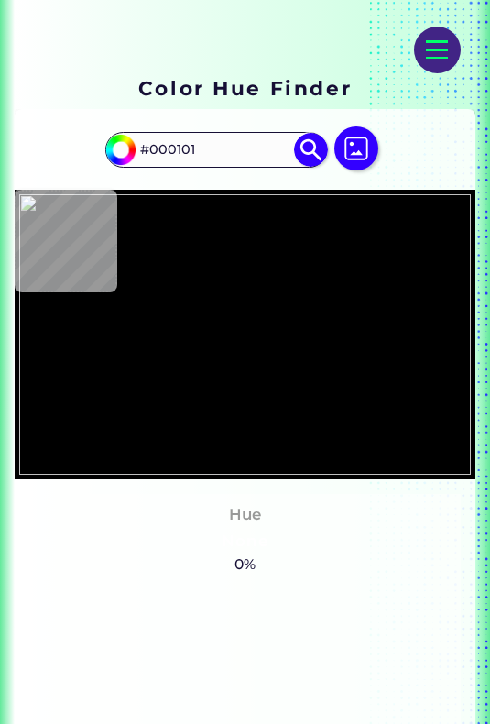
type input "#000000"
type input "#ffc633"
type input "#FFC633"
type input "#000000"
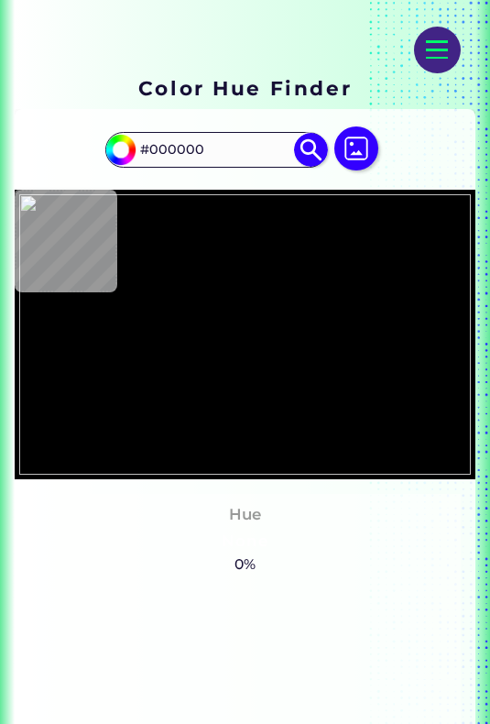
type input "#b9bdbe"
type input "#B9BDBE"
type input "#87681a"
type input "#87681A"
type input "#8c6c1c"
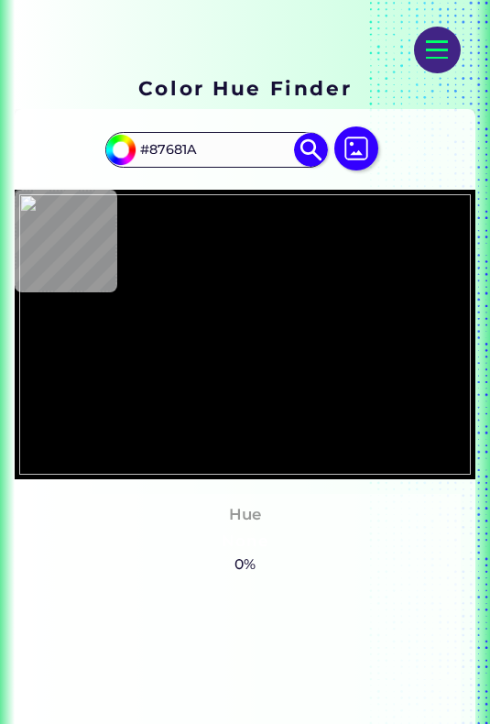
type input "#8C6C1C"
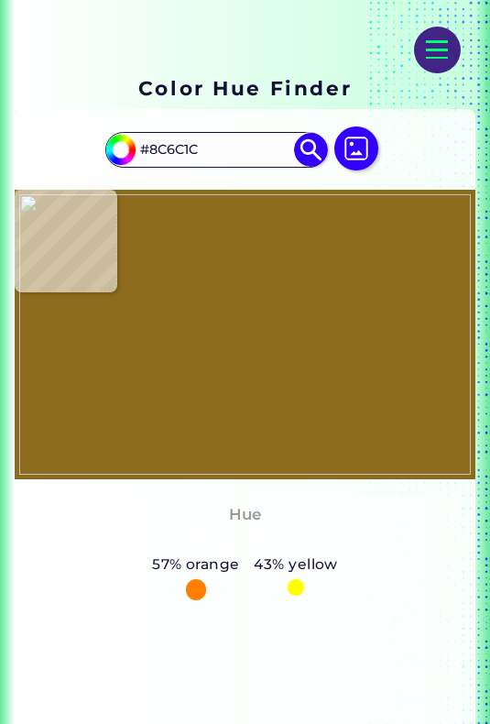
type input "#ffc633"
type input "#FFC633"
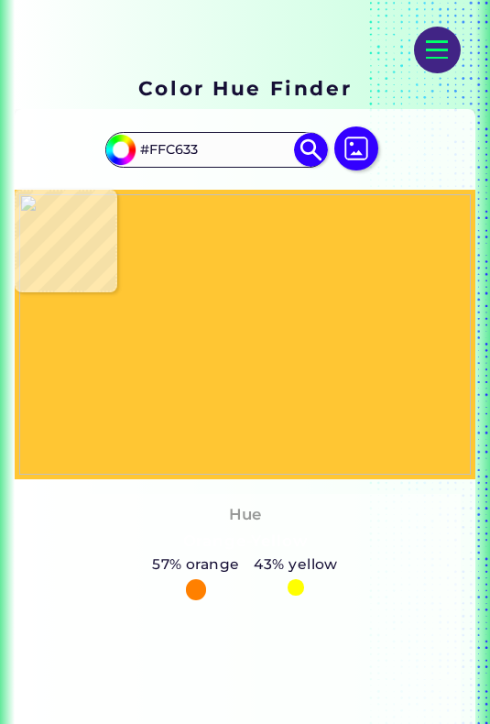
type input "#fac232"
type input "#FAC232"
type input "#6e5515"
type input "#6E5515"
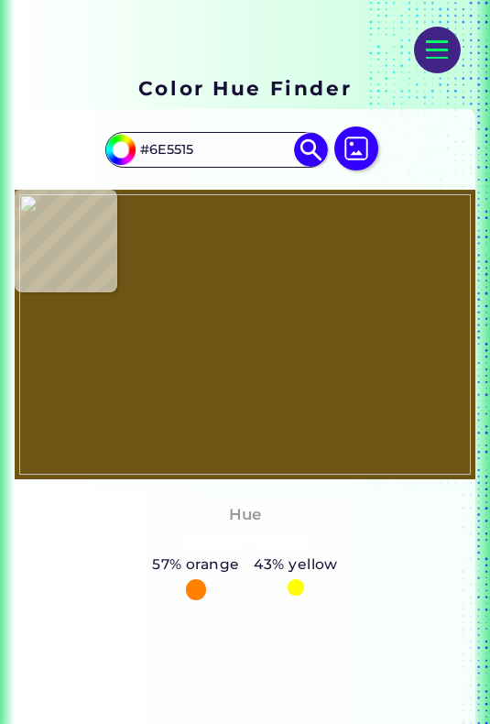
type input "#fac232"
type input "#FAC232"
type input "#ffc633"
type input "#FFC633"
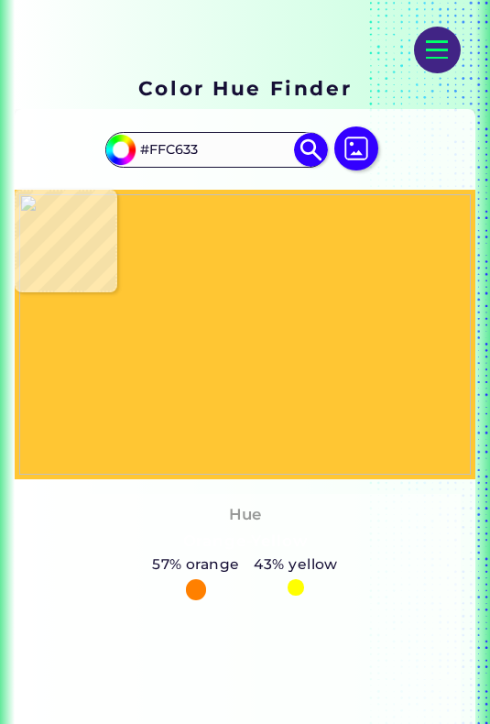
type input "#fdc432"
type input "#FDC432"
type input "#a07c20"
type input "#A07C20"
type input "#8c6c1c"
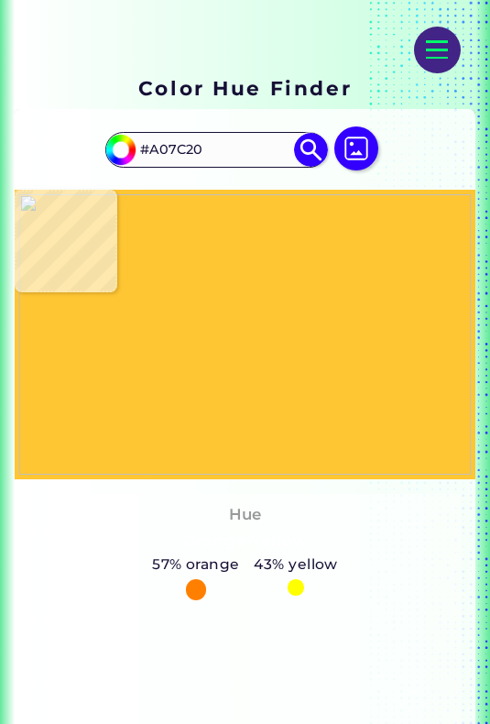
type input "#8C6C1C"
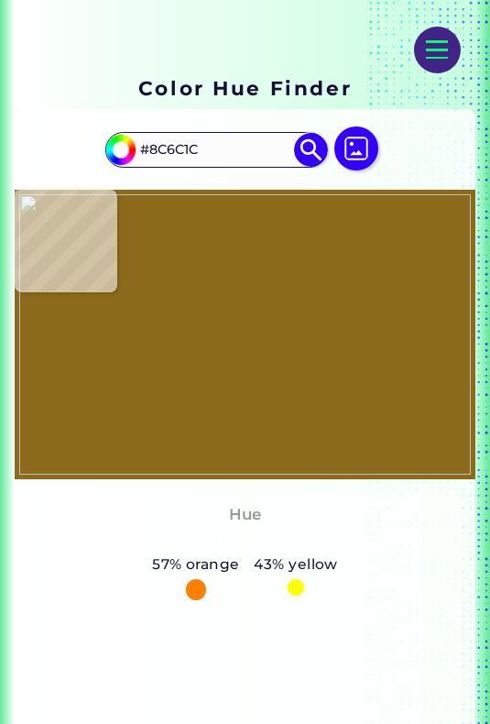
type input "#a07c20"
type input "#A07C20"
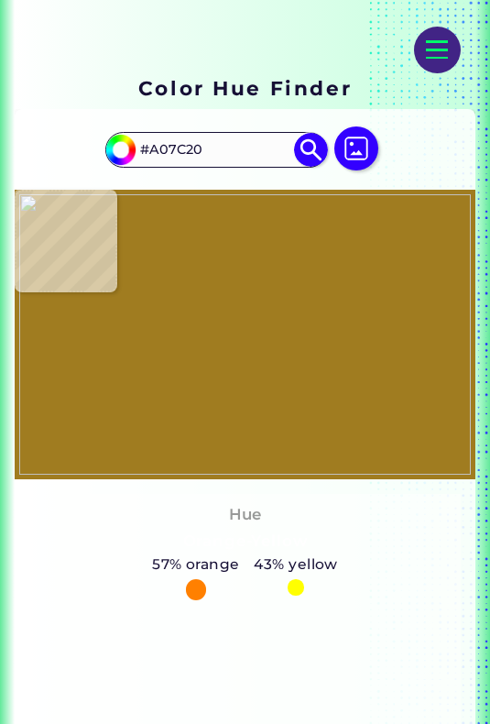
type input "#fdc432"
type input "#FDC432"
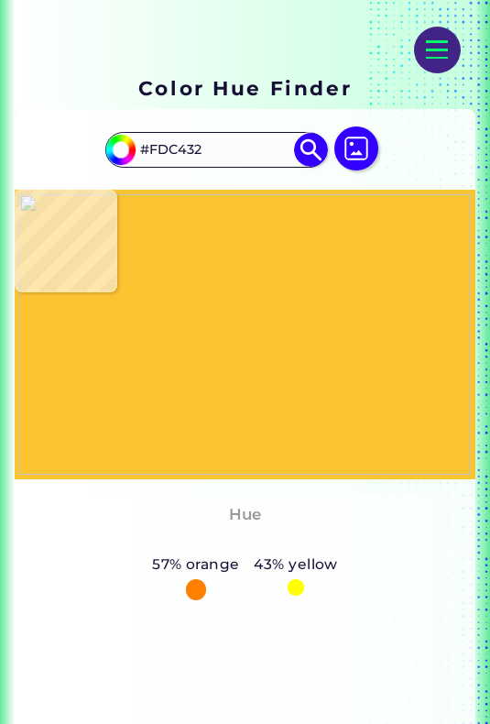
type input "#a07c20"
type input "#A07C20"
type input "#a57f21"
type input "#A57F21"
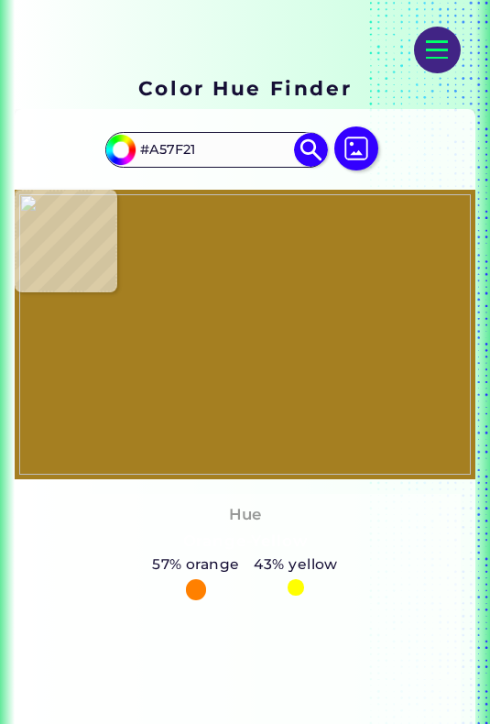
type input "#8c6c1c"
type input "#8C6C1C"
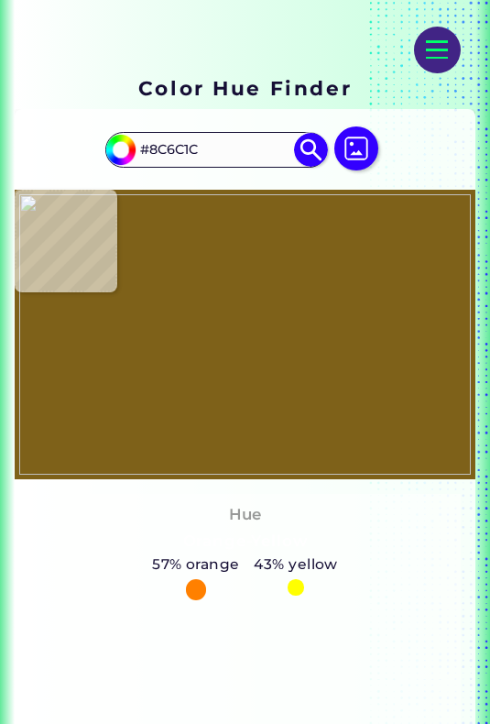
type input "#7e6119"
type input "#7E6119"
type input "#000000"
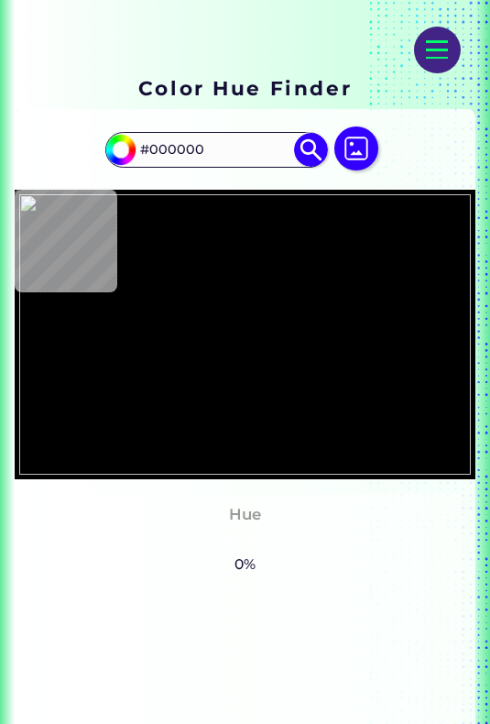
type input "#7e6119"
type input "#7E6119"
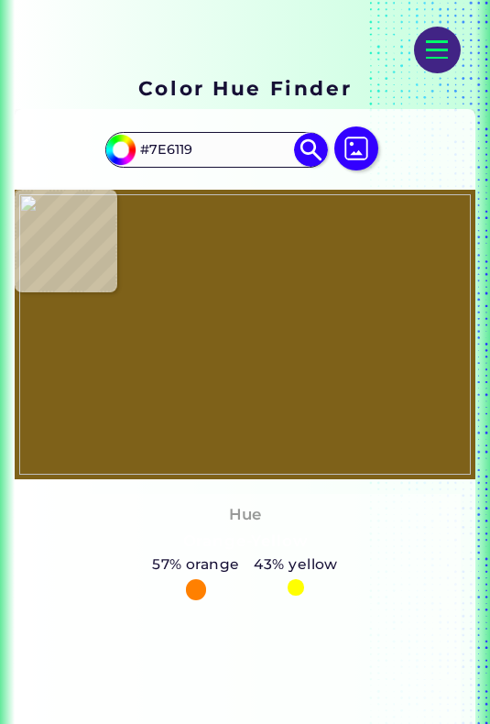
type input "#8c6c1c"
type input "#8C6C1C"
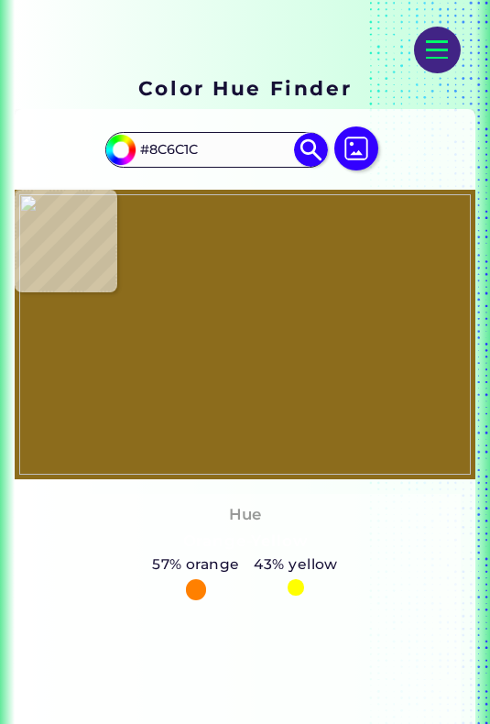
type input "#8b6b1b"
type input "#8B6B1B"
type input "#f7c031"
type input "#F7C031"
type input "#ffc633"
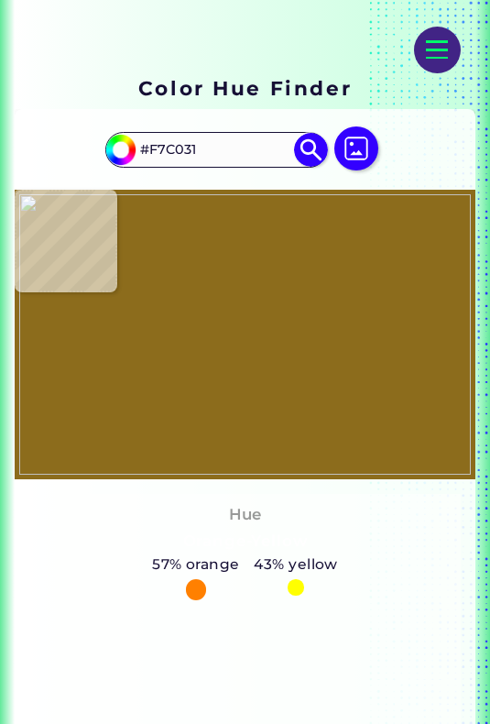
type input "#FFC633"
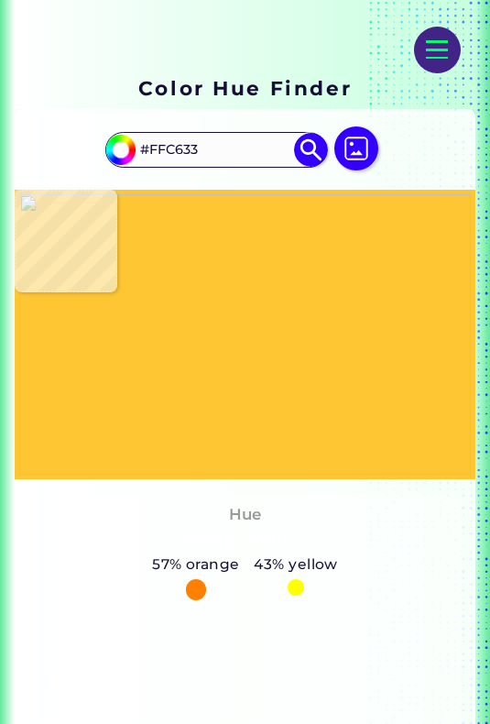
type input "#fcc432"
type input "#FCC432"
type input "#a47f20"
type input "#A47F20"
type input "#010100"
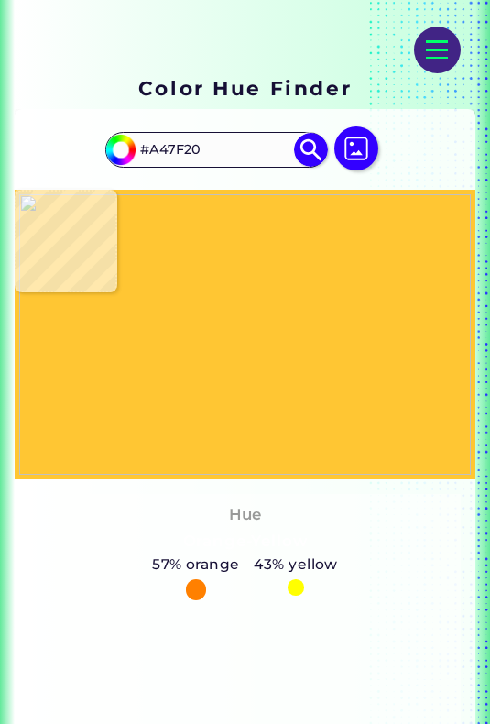
type input "#010100"
type input "#110d03"
type input "#110D03"
type input "#fbc933"
type input "#FBC933"
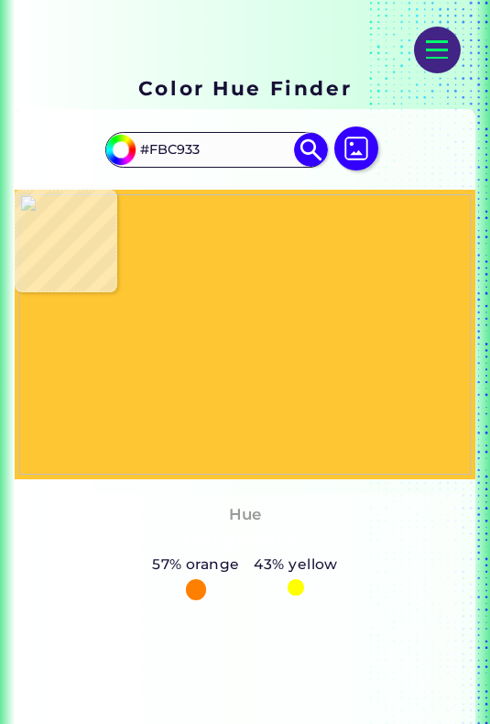
type input "#ffc633"
type input "#FFC633"
type input "#ffc733"
type input "#FFC733"
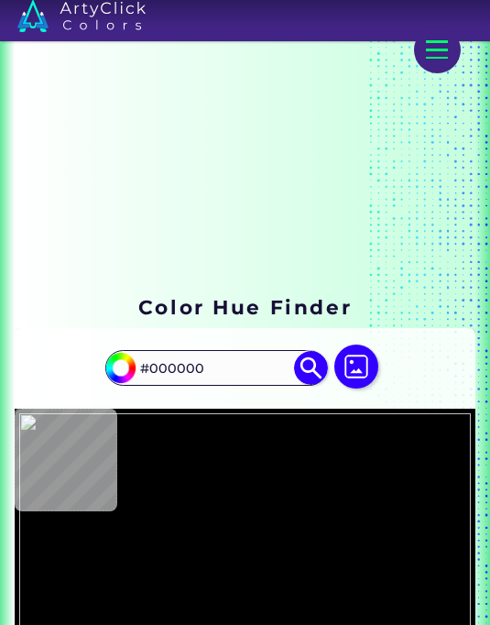
scroll to position [14, 0]
